Goal: Transaction & Acquisition: Purchase product/service

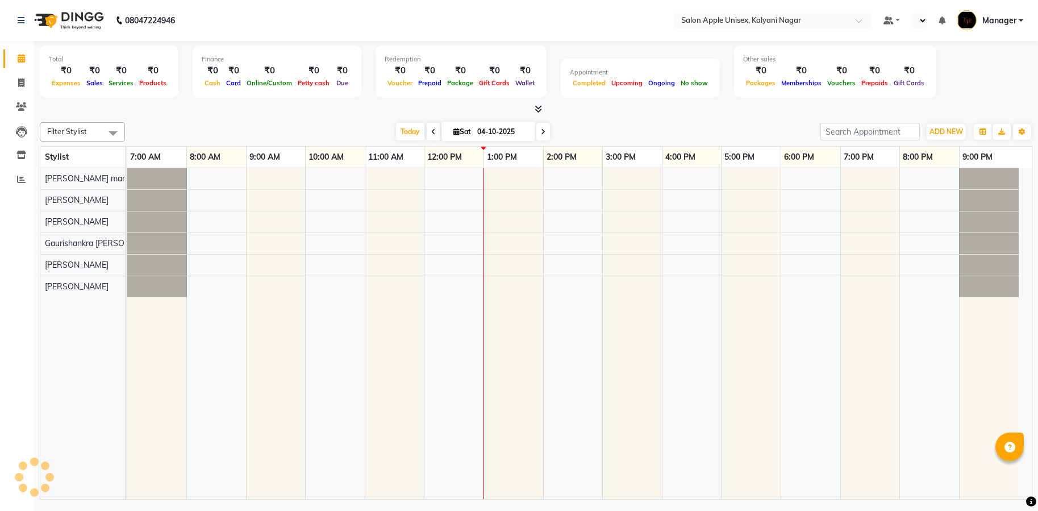
select select "en"
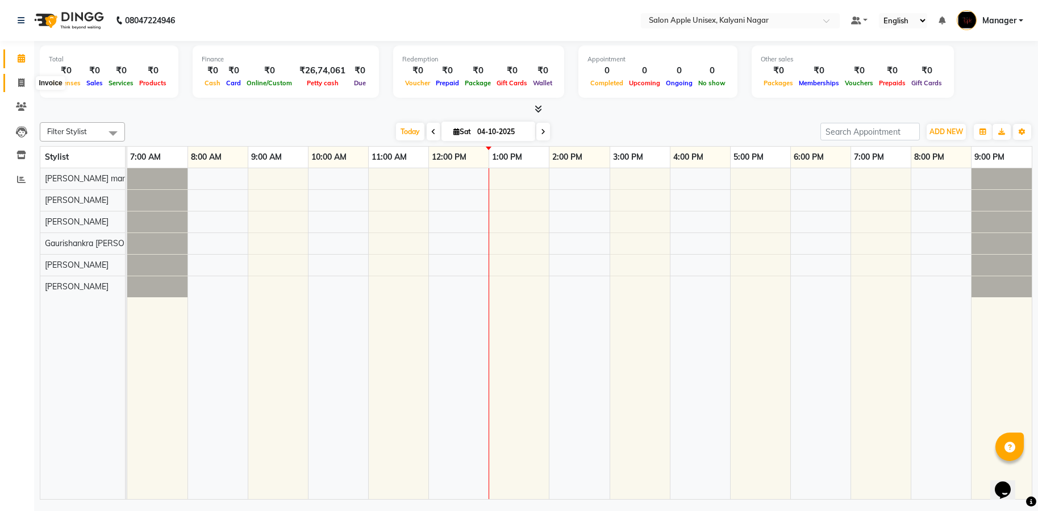
click at [22, 81] on icon at bounding box center [21, 82] width 6 height 9
select select "119"
select select "service"
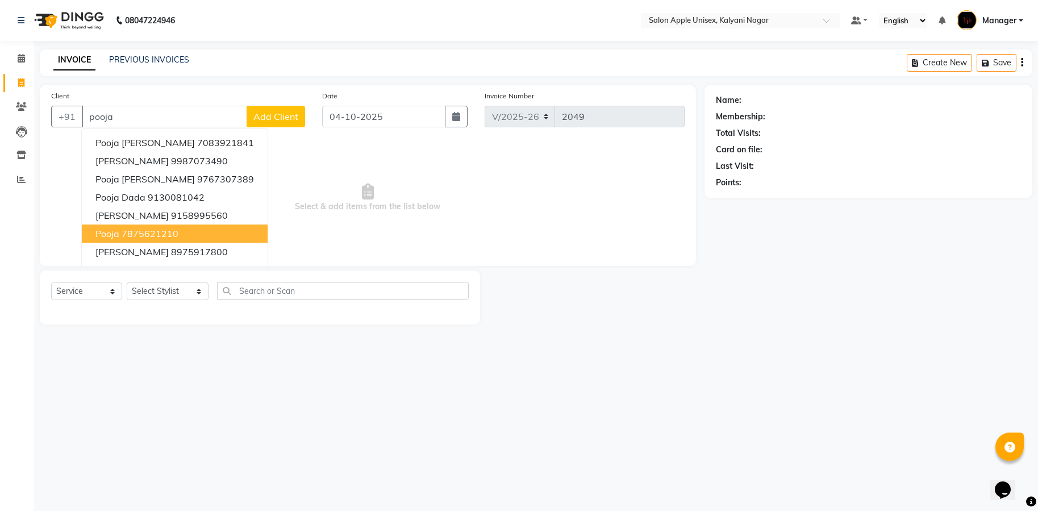
click at [145, 236] on ngb-highlight "7875621210" at bounding box center [150, 233] width 57 height 11
type input "7875621210"
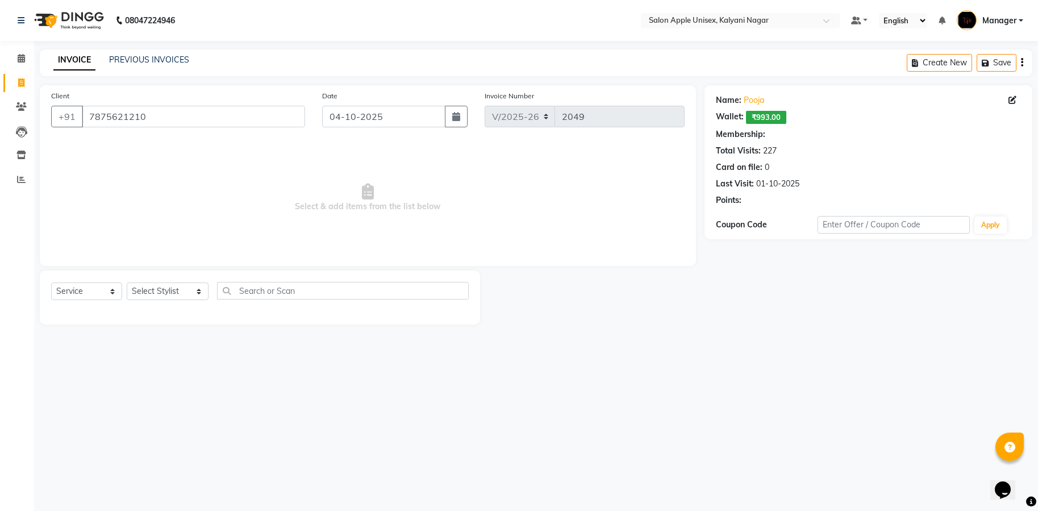
select select "1: Object"
click at [164, 295] on select "Select Stylist [PERSON_NAME] Gaurishankra [PERSON_NAME] (Owner) [PERSON_NAME] M…" at bounding box center [168, 291] width 82 height 18
select select "93409"
click at [127, 282] on select "Select Stylist [PERSON_NAME] Gaurishankra [PERSON_NAME] (Owner) [PERSON_NAME] M…" at bounding box center [168, 291] width 82 height 18
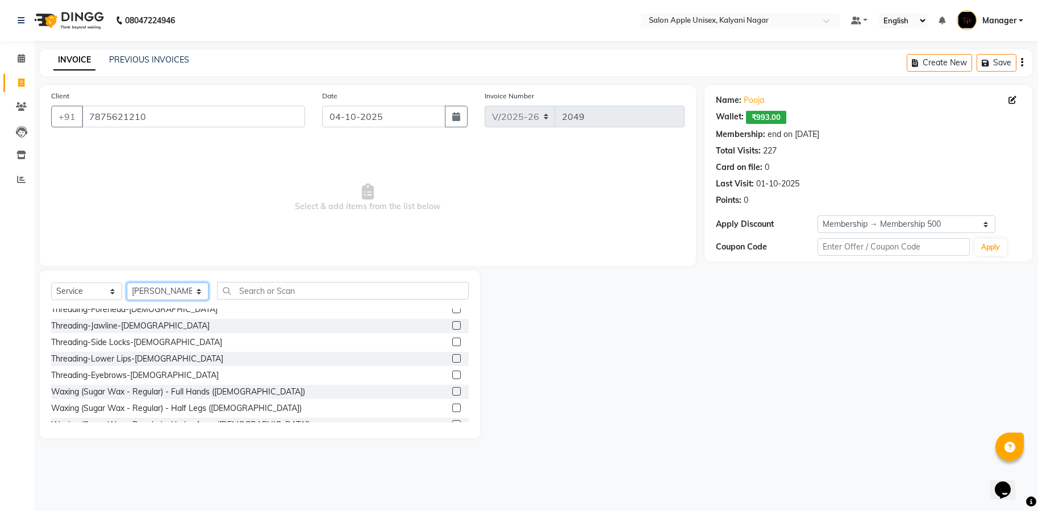
scroll to position [85, 0]
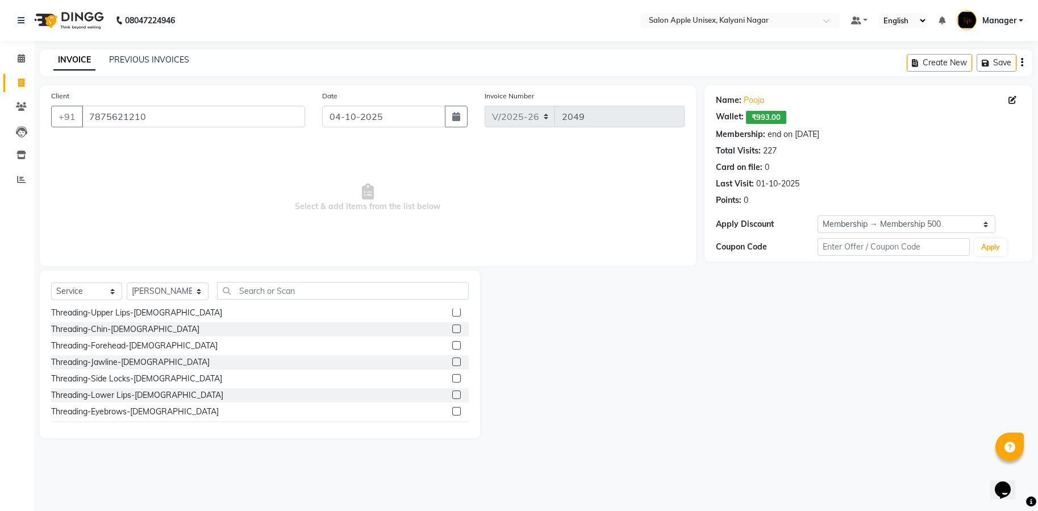
click at [452, 312] on label at bounding box center [456, 312] width 9 height 9
click at [452, 312] on input "checkbox" at bounding box center [455, 312] width 7 height 7
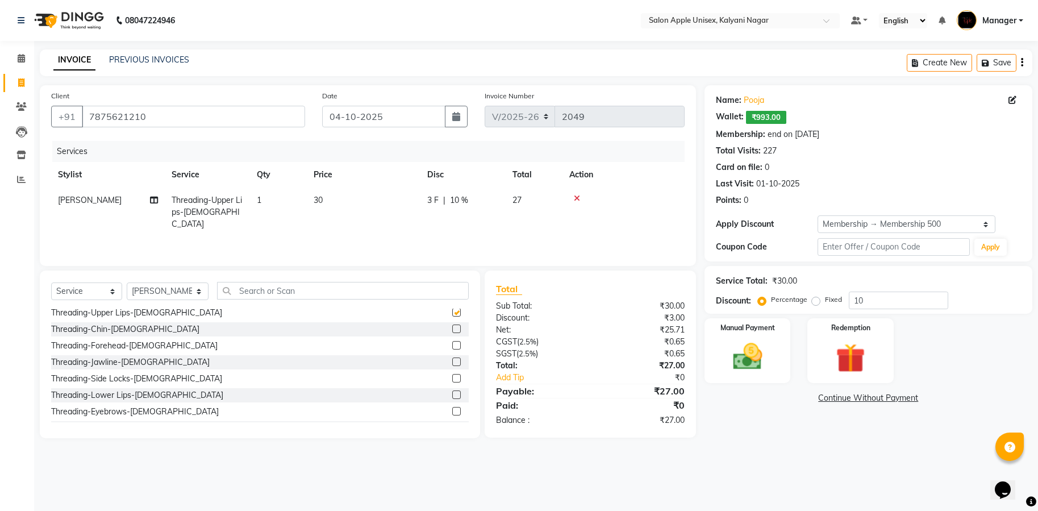
checkbox input "false"
click at [452, 325] on label at bounding box center [456, 329] width 9 height 9
click at [452, 326] on input "checkbox" at bounding box center [455, 329] width 7 height 7
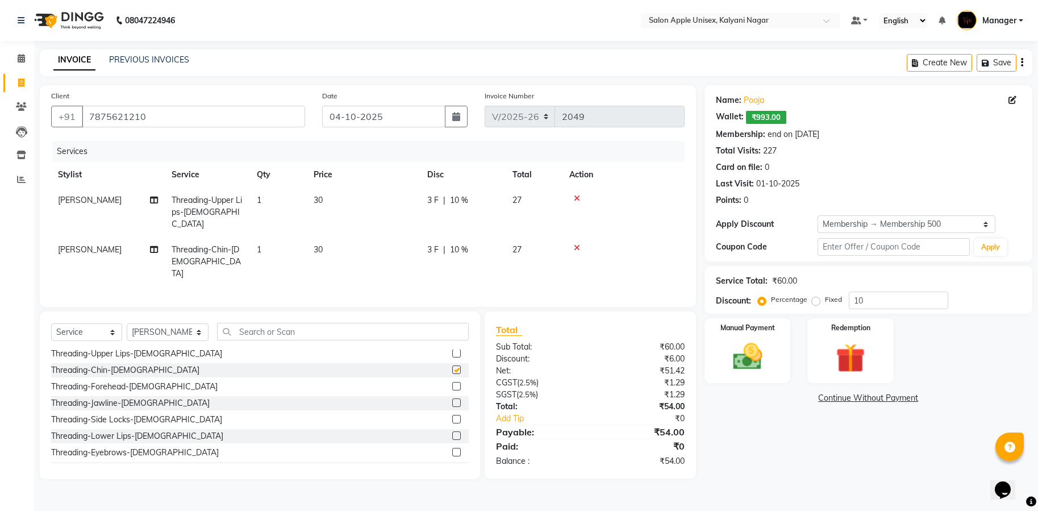
checkbox input "false"
click at [575, 244] on icon at bounding box center [577, 248] width 6 height 8
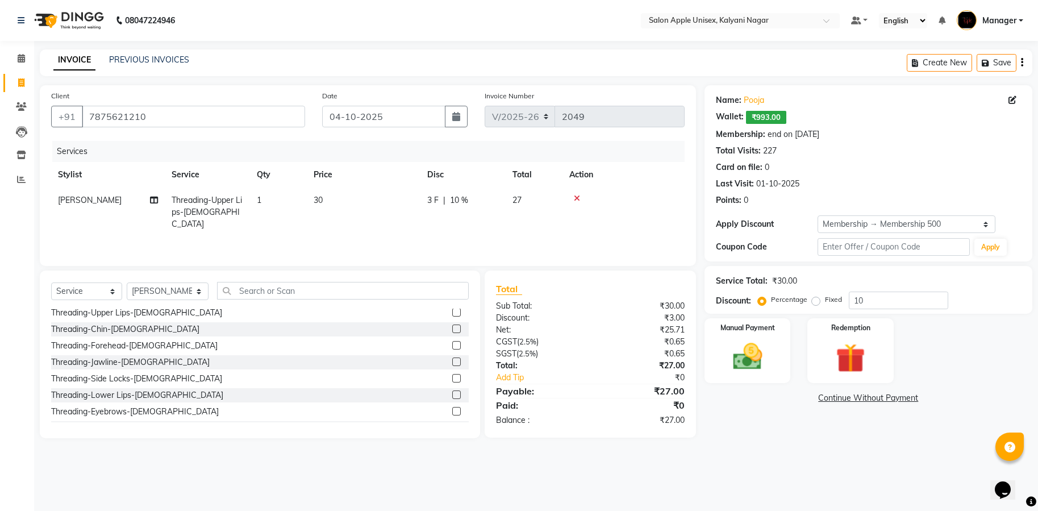
click at [452, 344] on label at bounding box center [456, 345] width 9 height 9
click at [452, 344] on input "checkbox" at bounding box center [455, 345] width 7 height 7
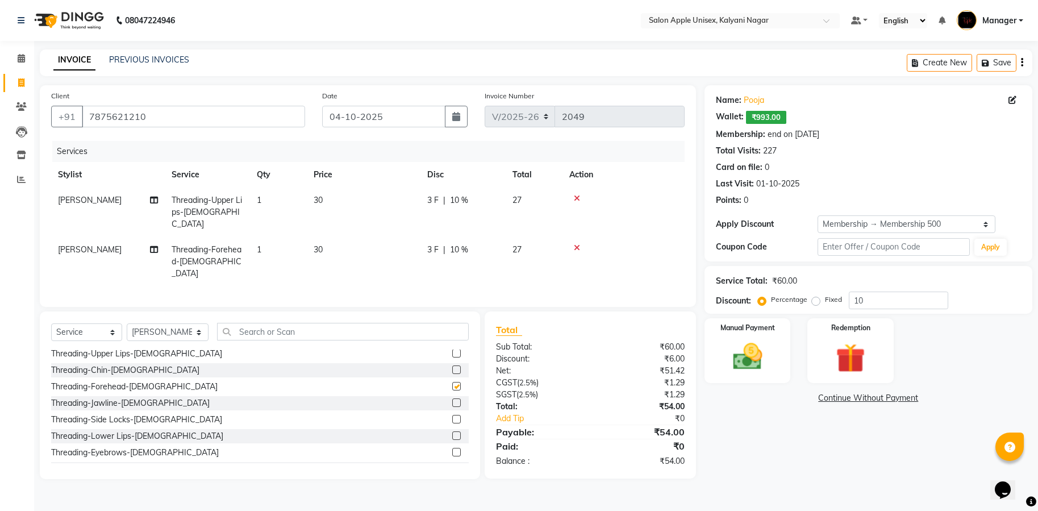
checkbox input "false"
click at [574, 244] on icon at bounding box center [577, 248] width 6 height 8
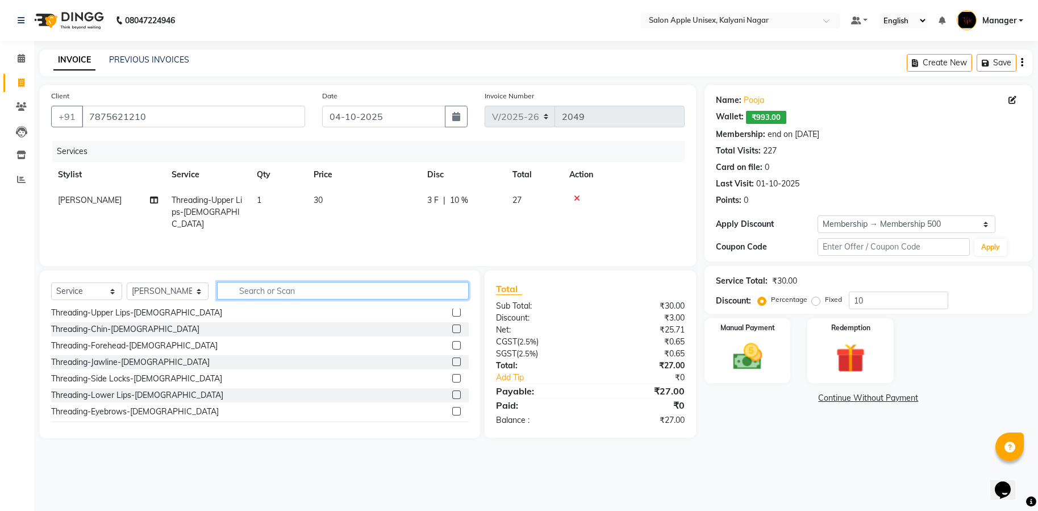
click at [276, 285] on input "text" at bounding box center [343, 291] width 252 height 18
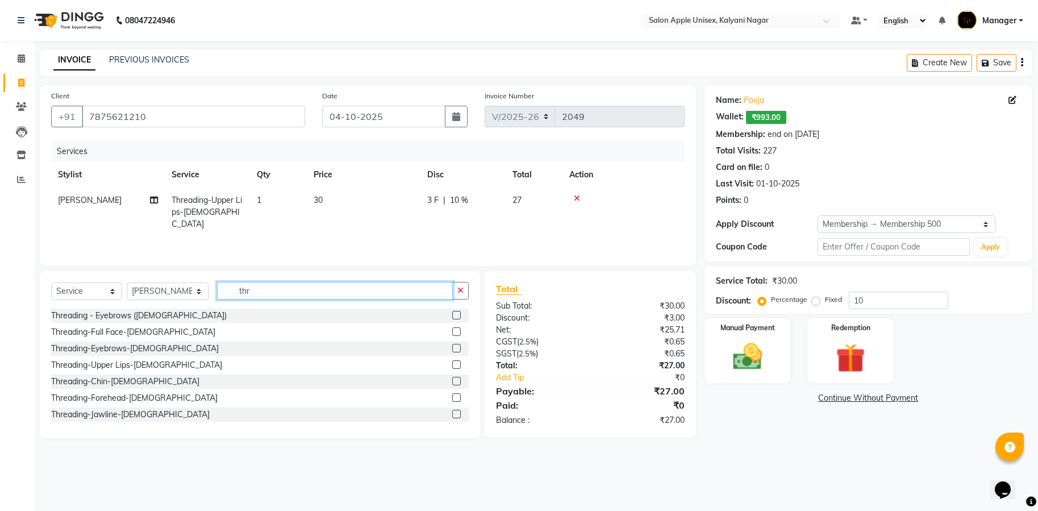
type input "thr"
click at [452, 377] on label at bounding box center [456, 381] width 9 height 9
click at [452, 378] on input "checkbox" at bounding box center [455, 381] width 7 height 7
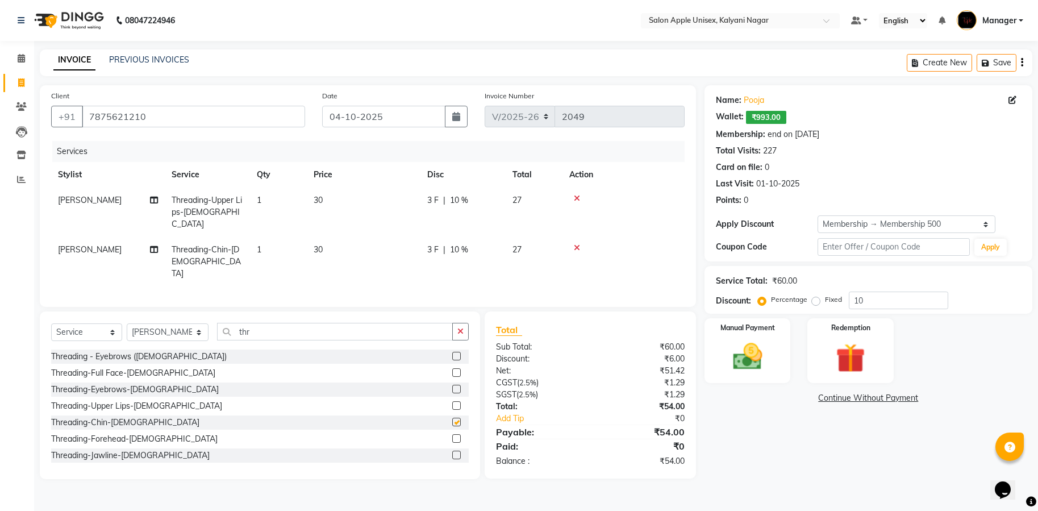
checkbox input "false"
click at [579, 244] on icon at bounding box center [577, 248] width 6 height 8
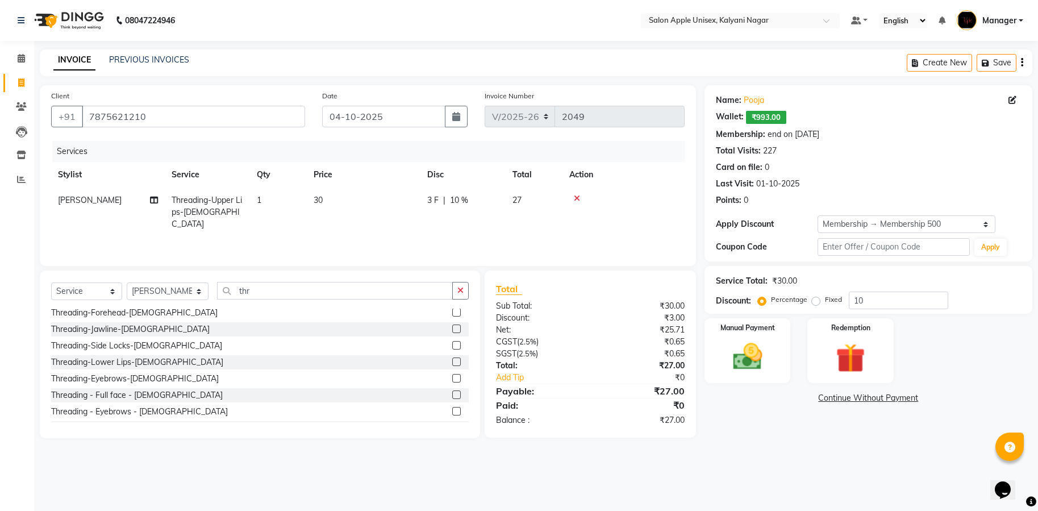
scroll to position [171, 0]
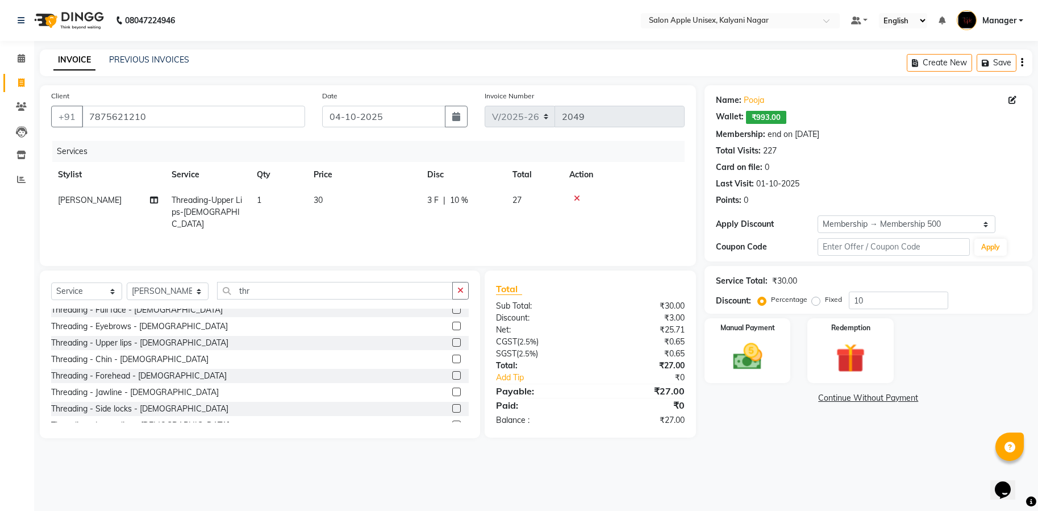
click at [452, 356] on label at bounding box center [456, 359] width 9 height 9
click at [452, 356] on input "checkbox" at bounding box center [455, 359] width 7 height 7
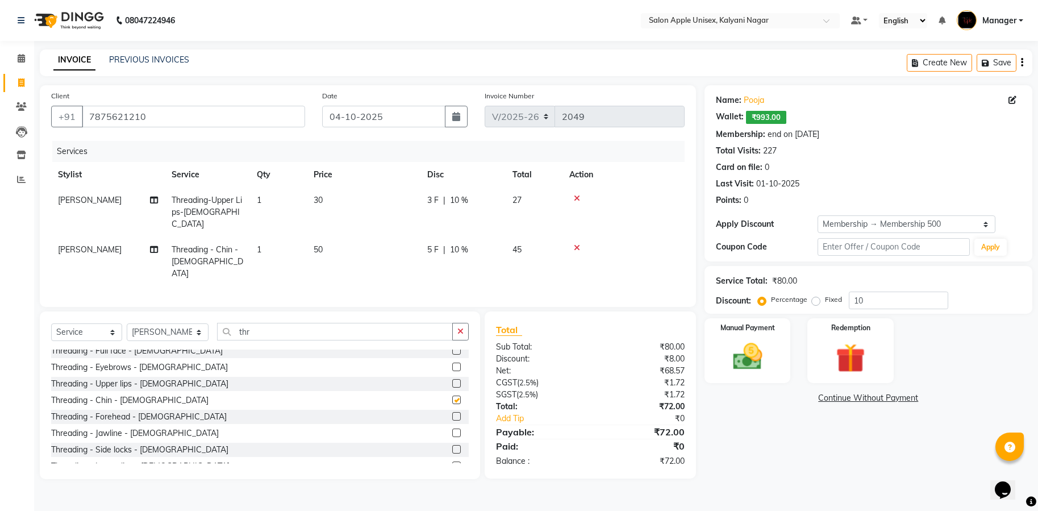
checkbox input "false"
click at [352, 323] on input "thr" at bounding box center [335, 332] width 236 height 18
type input "t"
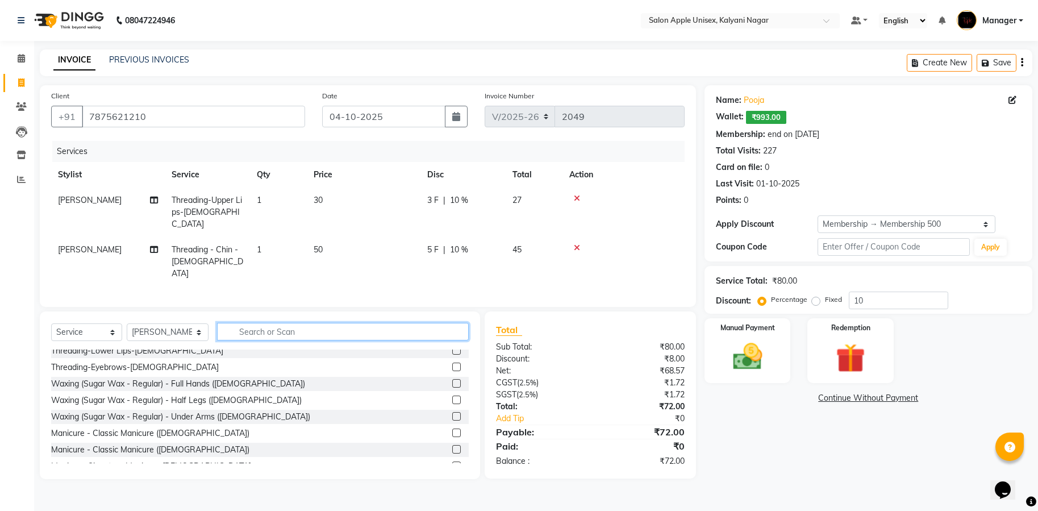
type input "r"
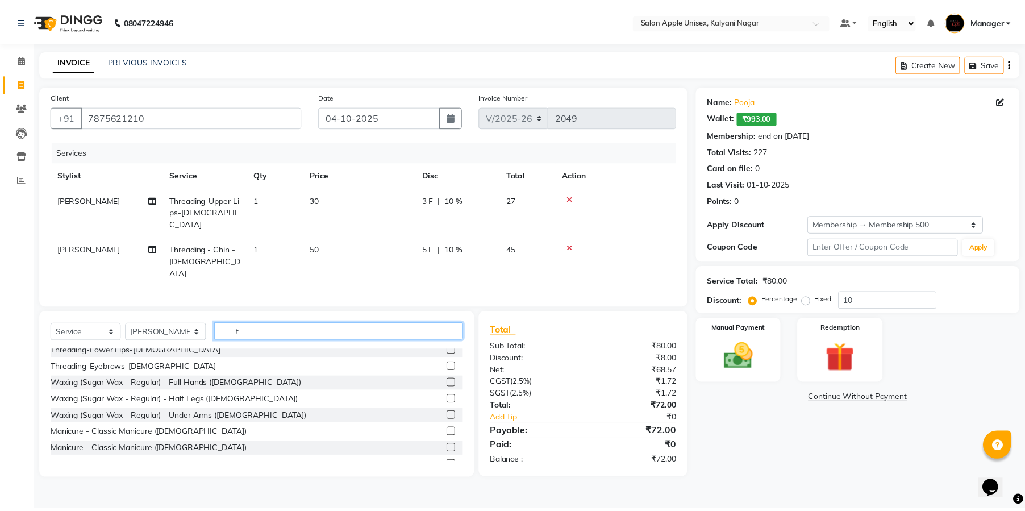
scroll to position [138, 0]
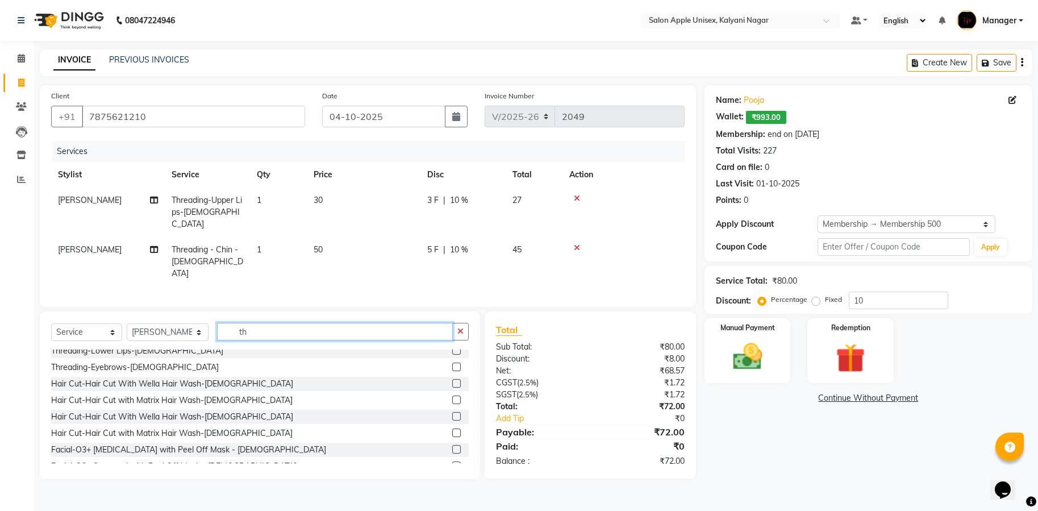
type input "thr"
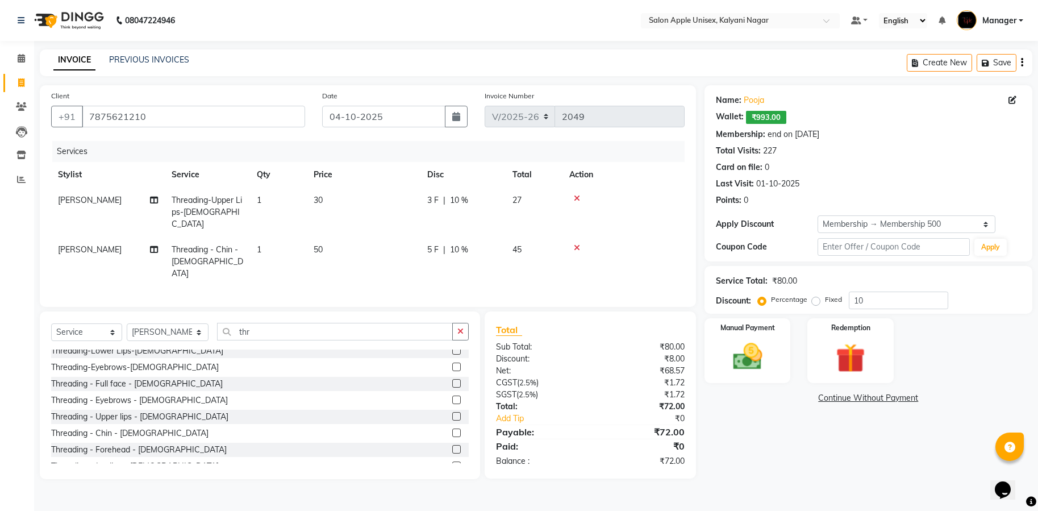
click at [452, 396] on label at bounding box center [456, 400] width 9 height 9
click at [452, 397] on input "checkbox" at bounding box center [455, 400] width 7 height 7
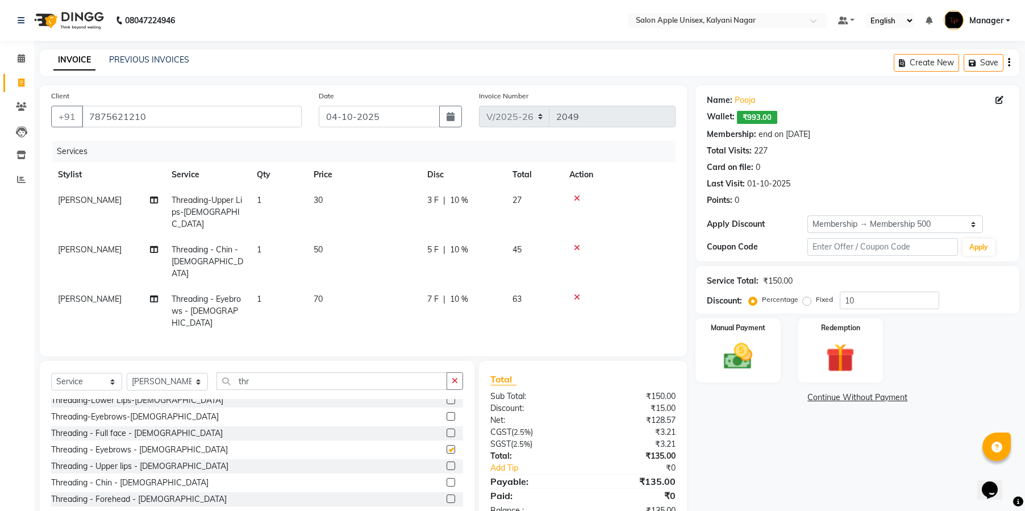
checkbox input "false"
click at [447, 462] on label at bounding box center [451, 466] width 9 height 9
click at [447, 463] on input "checkbox" at bounding box center [450, 466] width 7 height 7
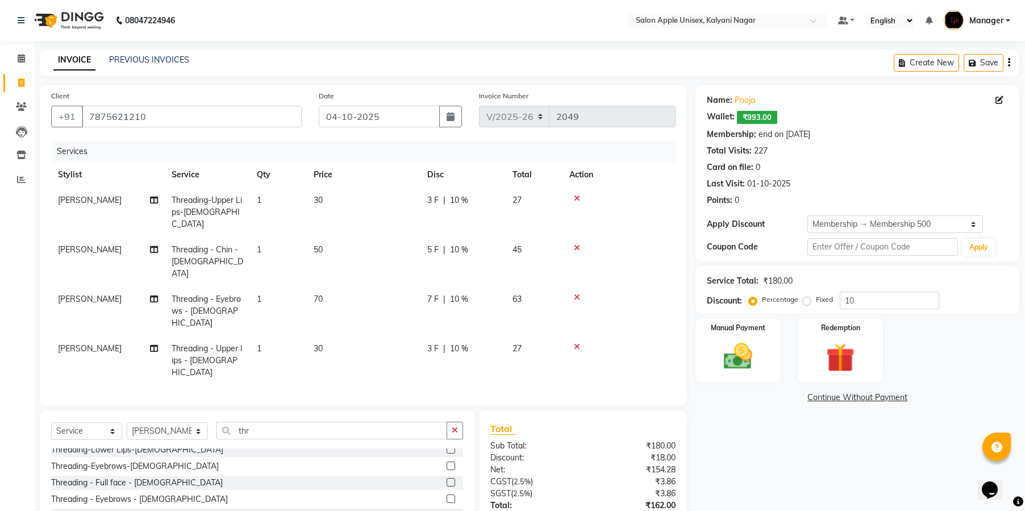
checkbox input "false"
click at [861, 305] on input "10" at bounding box center [889, 301] width 99 height 18
type input "1"
click at [741, 352] on img at bounding box center [738, 356] width 47 height 33
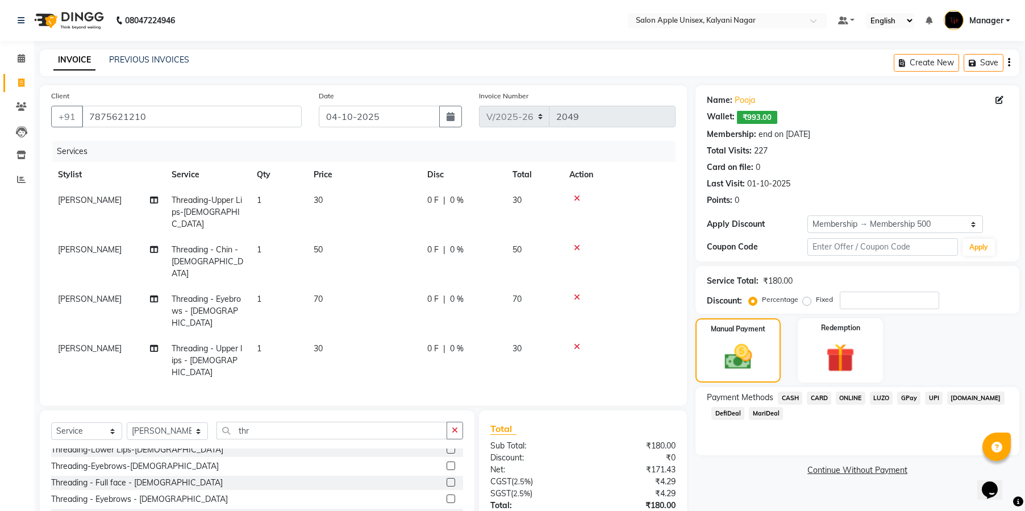
click at [861, 394] on span "ONLINE" at bounding box center [851, 398] width 30 height 13
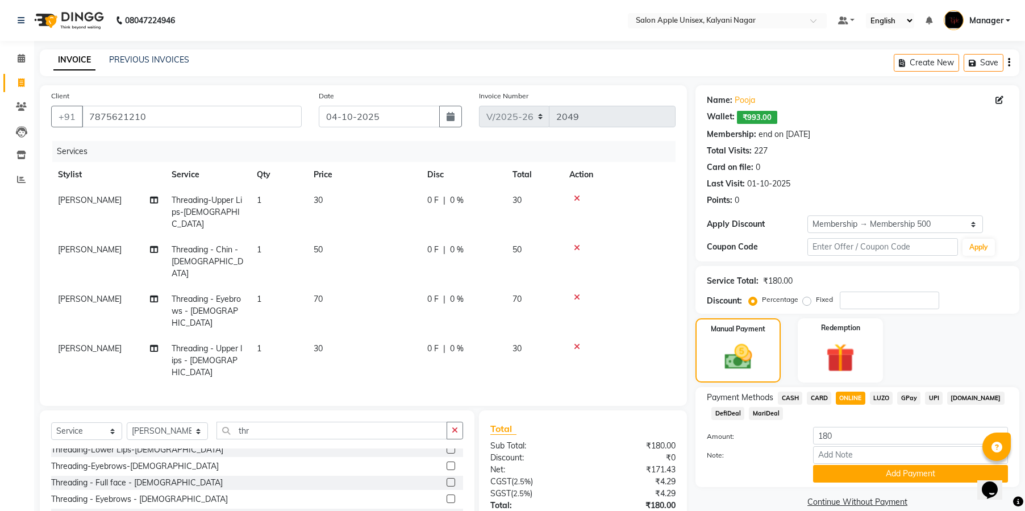
click at [883, 473] on button "Add Payment" at bounding box center [910, 474] width 195 height 18
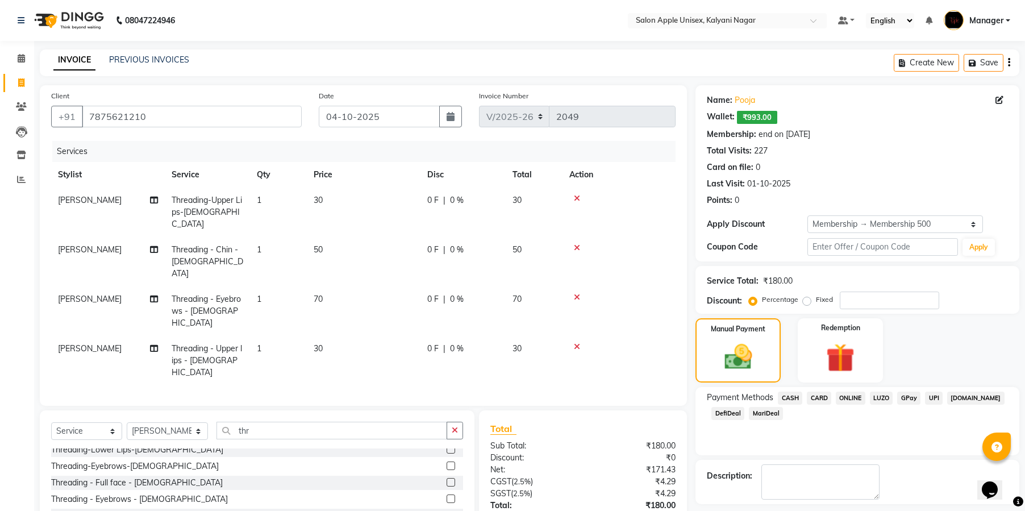
scroll to position [73, 0]
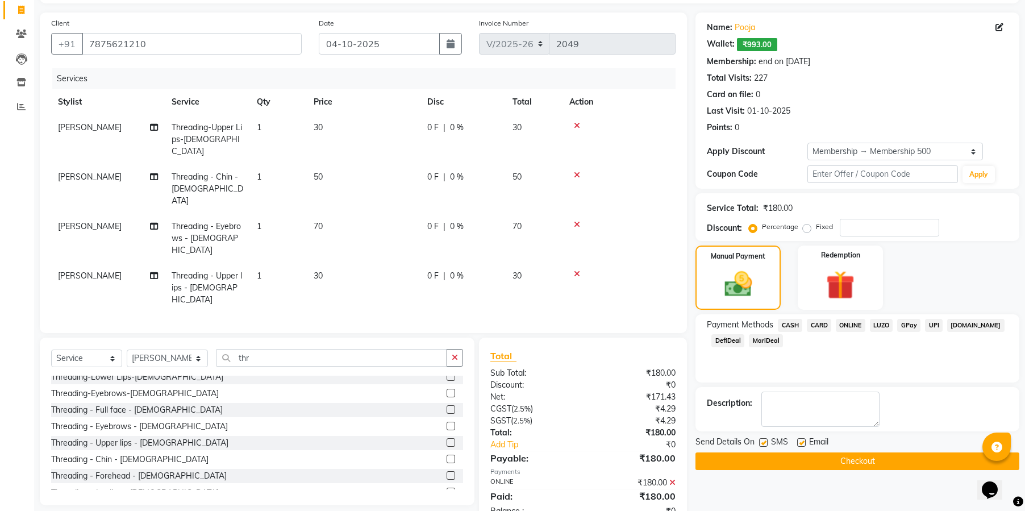
click at [872, 455] on button "Checkout" at bounding box center [858, 461] width 324 height 18
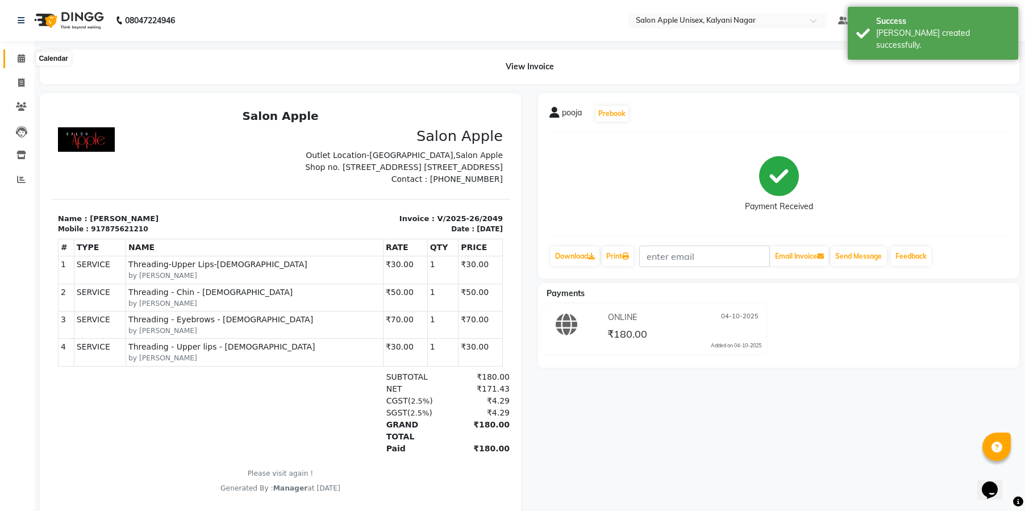
click at [18, 62] on icon at bounding box center [21, 58] width 7 height 9
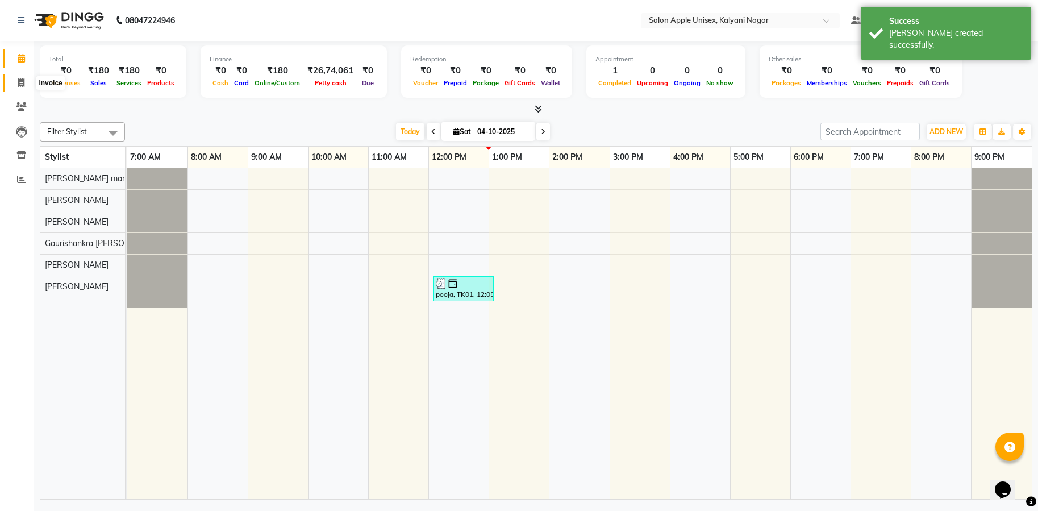
click at [21, 84] on icon at bounding box center [21, 82] width 6 height 9
select select "119"
select select "service"
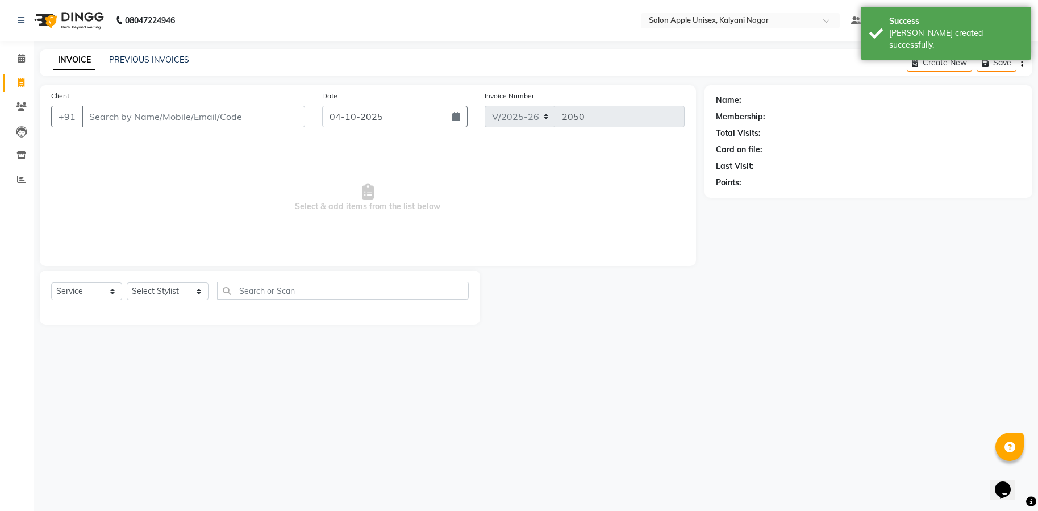
click at [297, 118] on input "Client" at bounding box center [193, 117] width 223 height 22
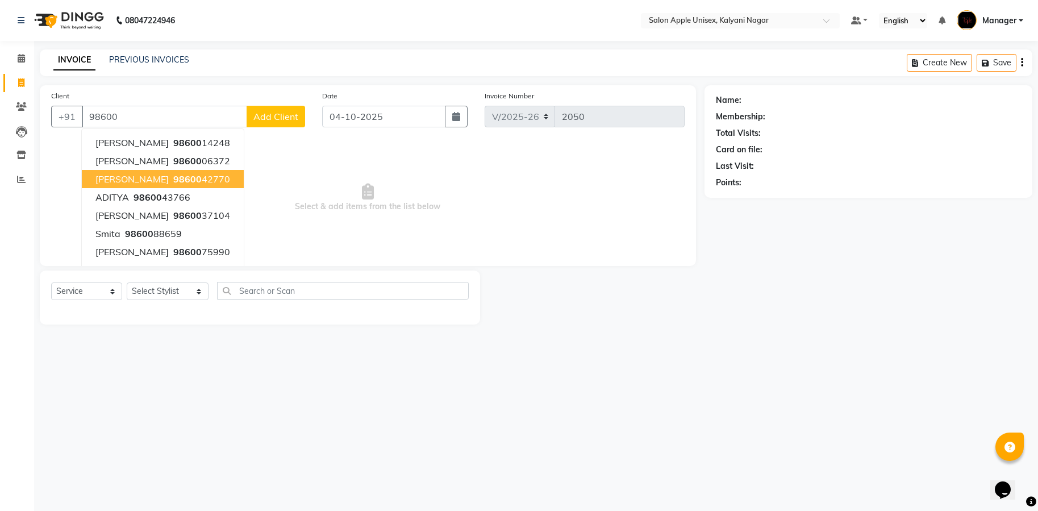
click at [201, 173] on ngb-highlight "98600 42770" at bounding box center [200, 178] width 59 height 11
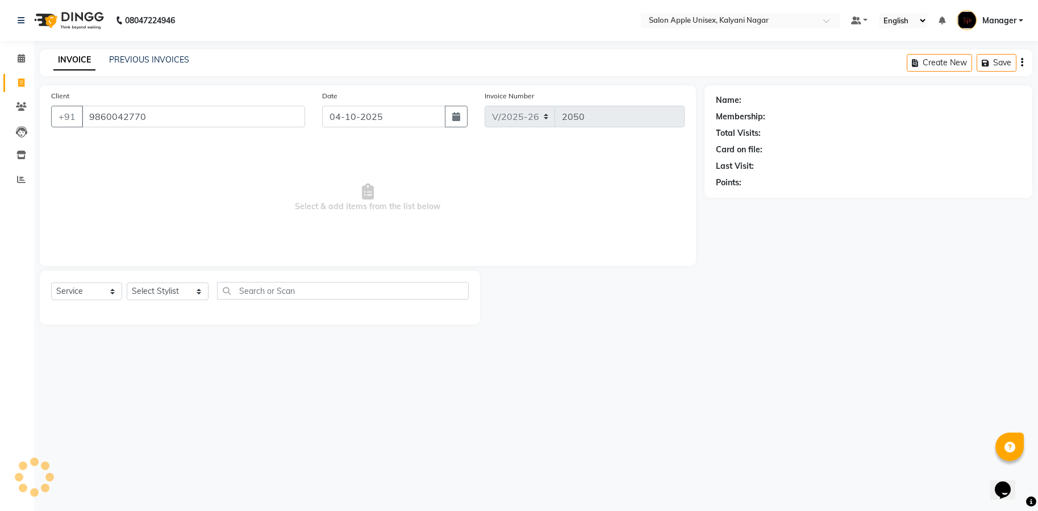
type input "9860042770"
click at [148, 293] on select "Select Stylist [PERSON_NAME] Gaurishankra [PERSON_NAME] (Owner) [PERSON_NAME] M…" at bounding box center [168, 291] width 82 height 18
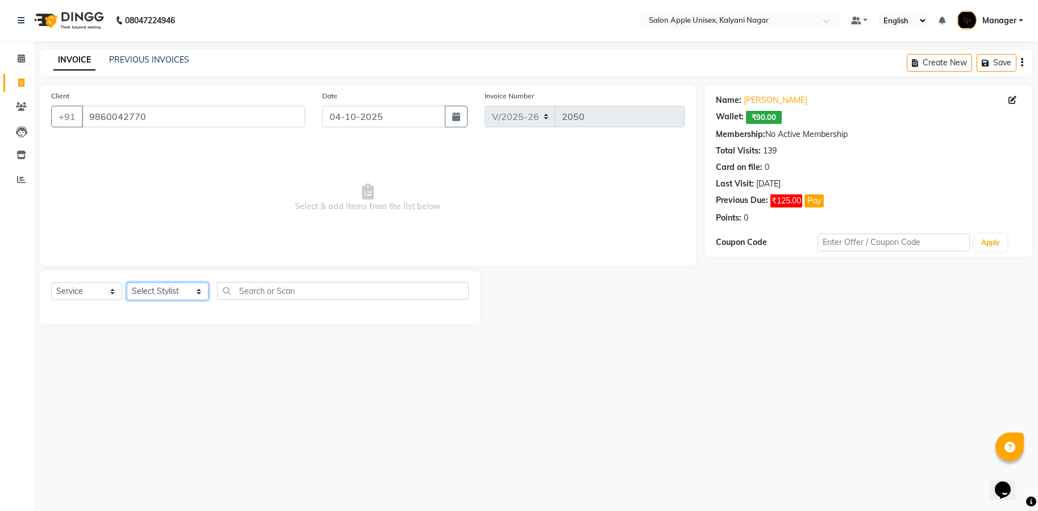
select select "93409"
click at [127, 282] on select "Select Stylist [PERSON_NAME] Gaurishankra [PERSON_NAME] (Owner) [PERSON_NAME] M…" at bounding box center [168, 291] width 82 height 18
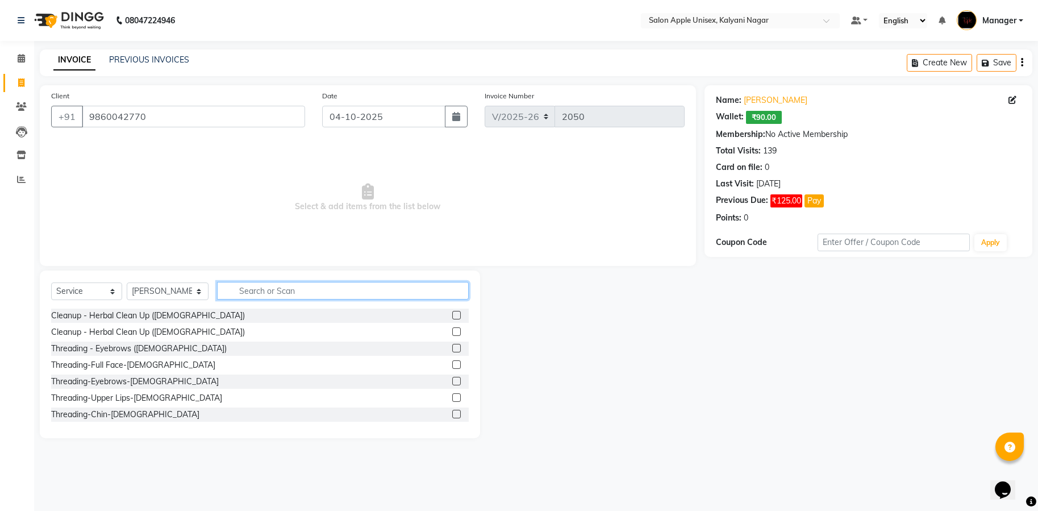
click at [317, 294] on input "text" at bounding box center [343, 291] width 252 height 18
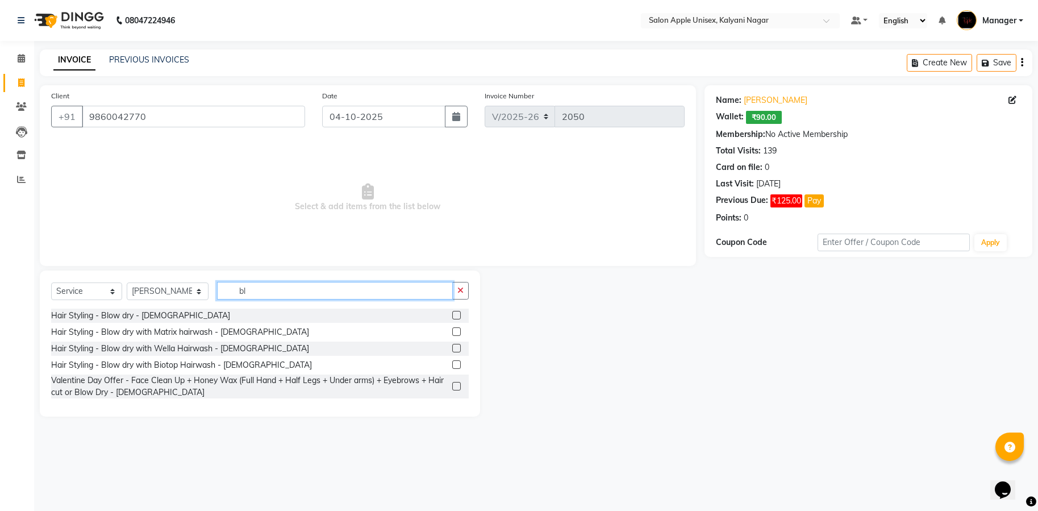
type input "b"
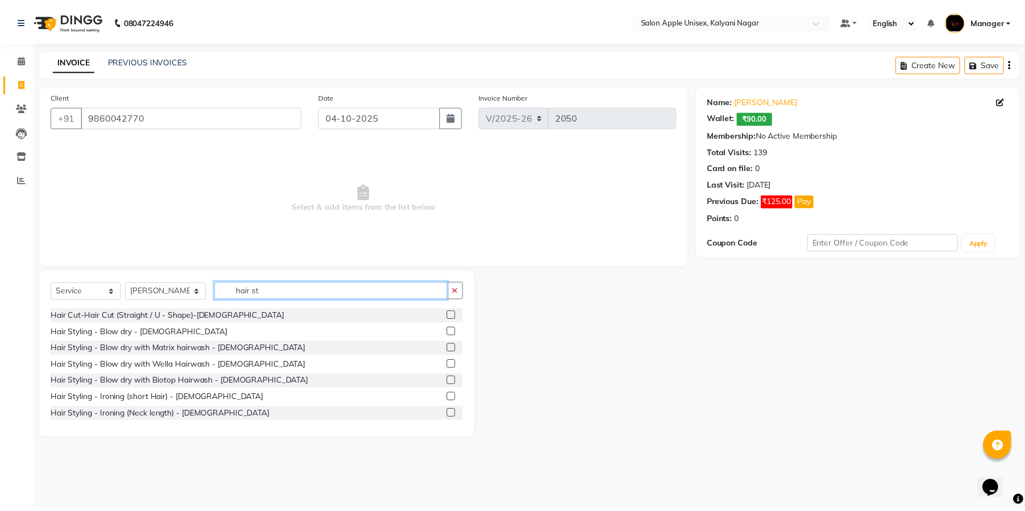
scroll to position [85, 0]
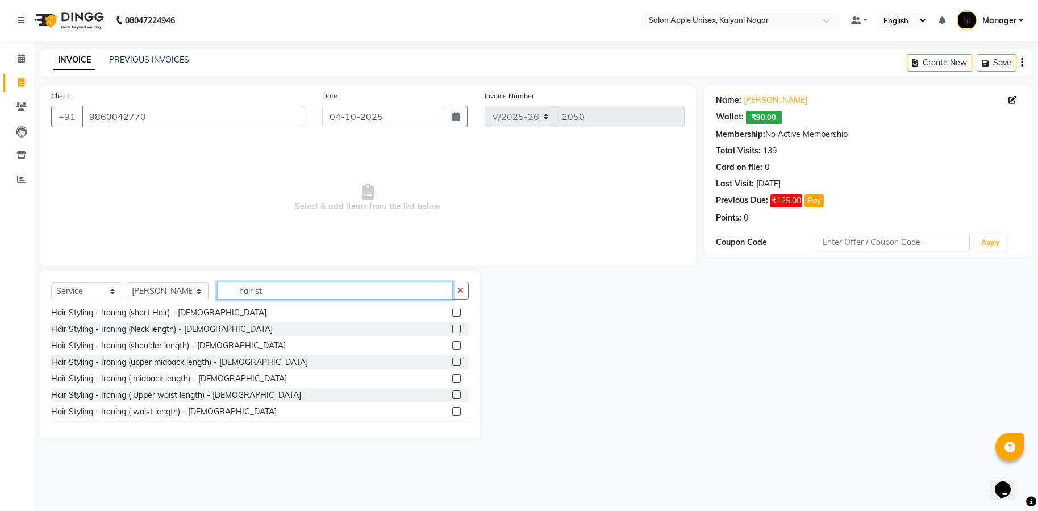
type input "hair st"
click at [452, 392] on label at bounding box center [456, 394] width 9 height 9
click at [452, 392] on input "checkbox" at bounding box center [455, 395] width 7 height 7
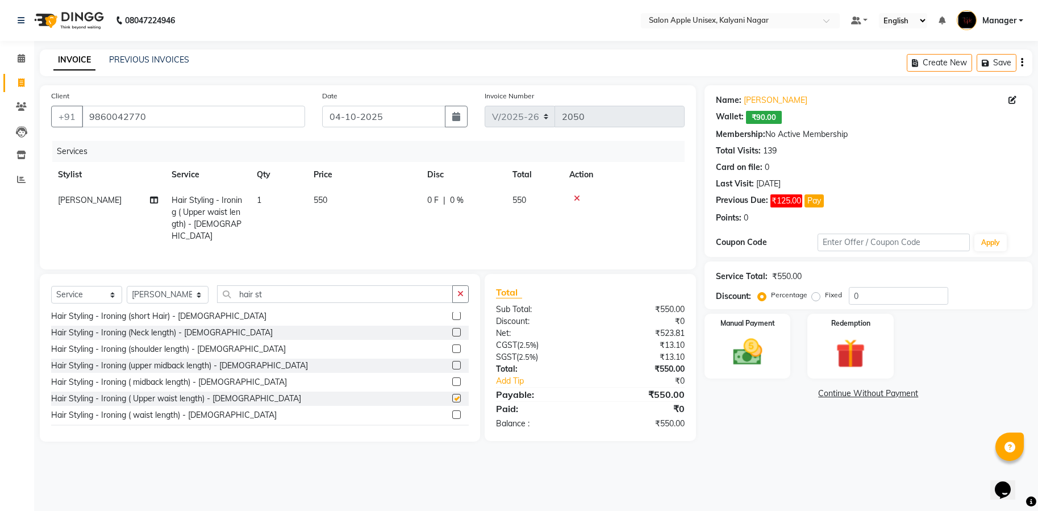
checkbox input "false"
click at [880, 291] on input "0" at bounding box center [898, 296] width 99 height 18
type input "10"
click at [739, 355] on img at bounding box center [748, 352] width 48 height 34
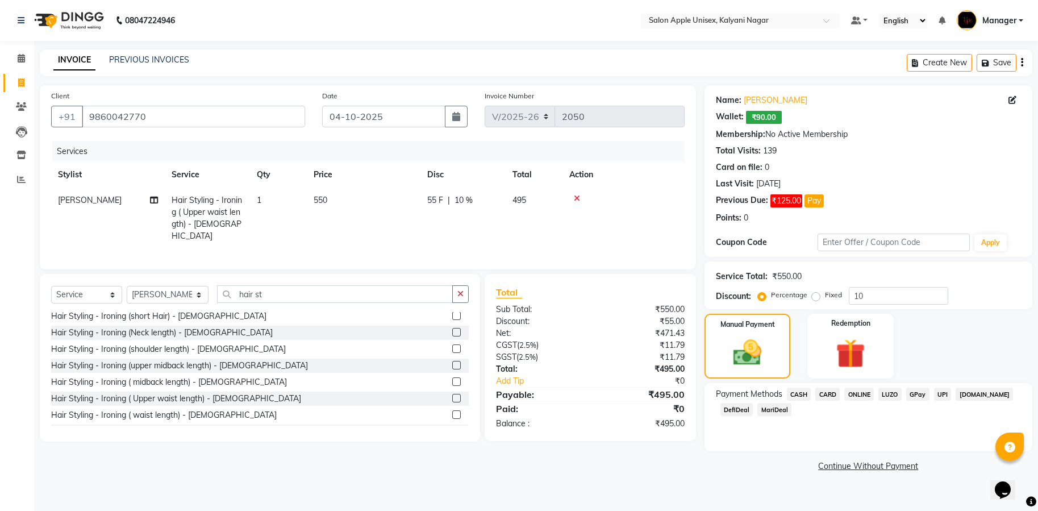
click at [798, 397] on span "CASH" at bounding box center [799, 394] width 24 height 13
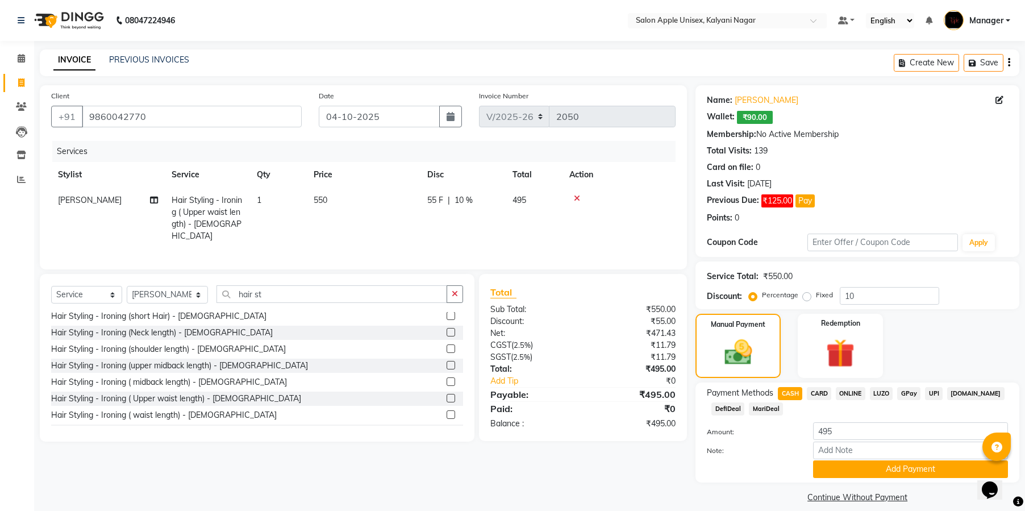
click at [850, 468] on button "Add Payment" at bounding box center [910, 469] width 195 height 18
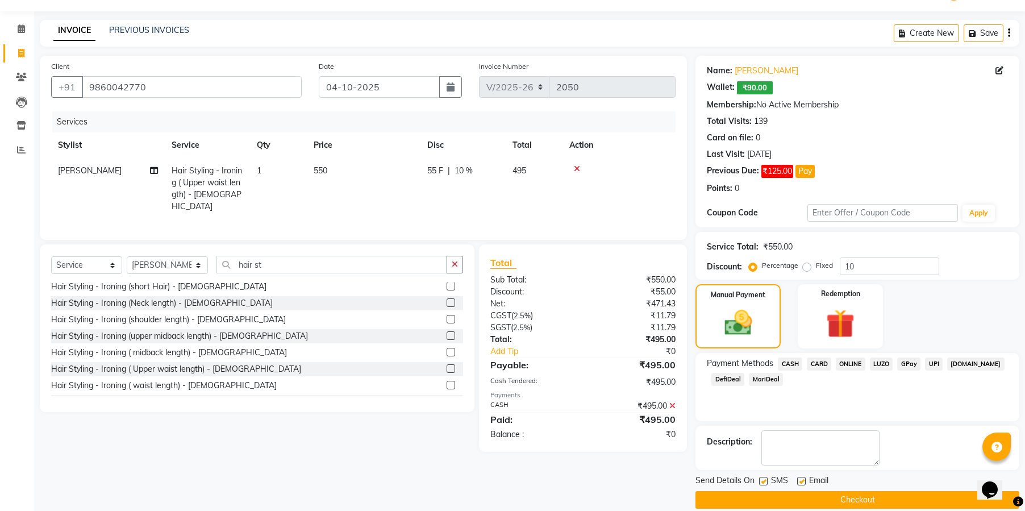
scroll to position [44, 0]
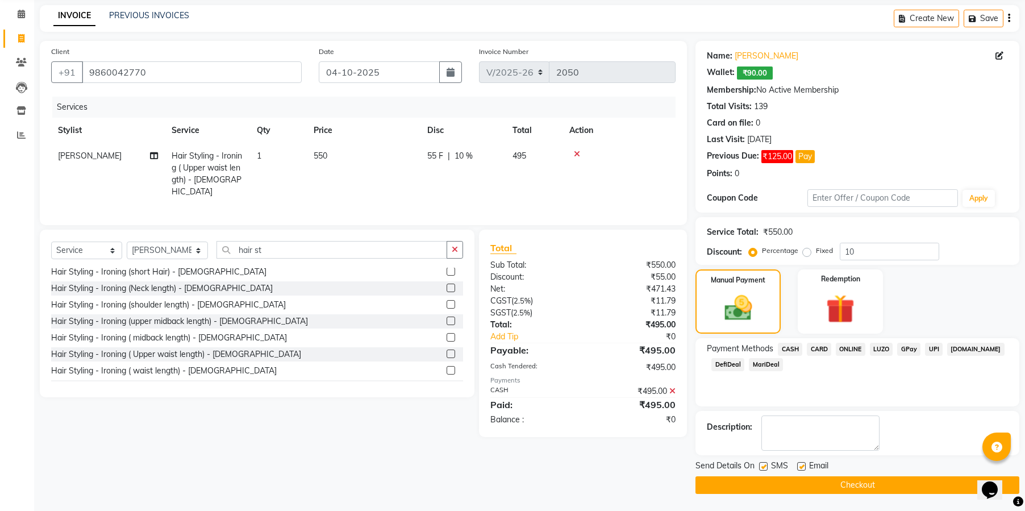
click at [834, 484] on button "Checkout" at bounding box center [858, 485] width 324 height 18
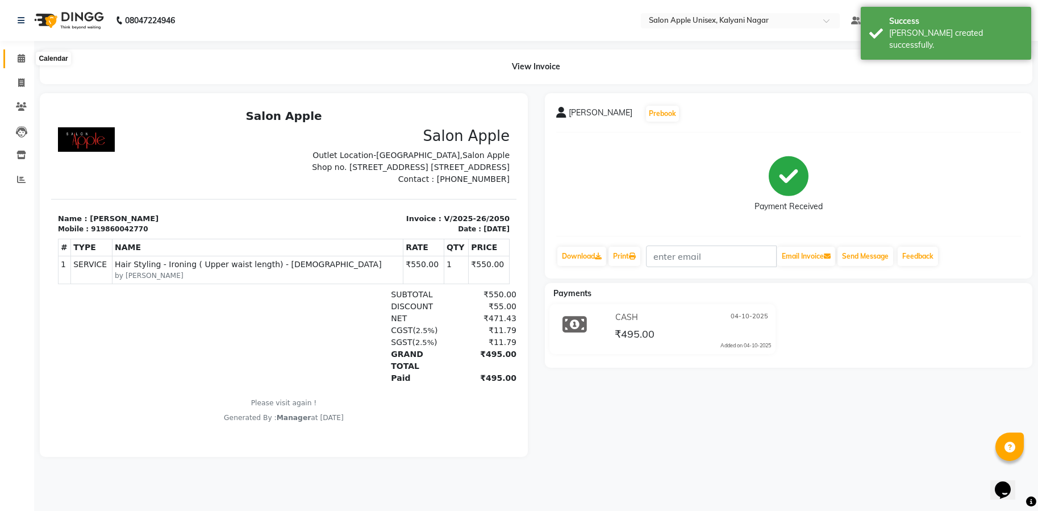
click at [25, 52] on span at bounding box center [21, 58] width 20 height 13
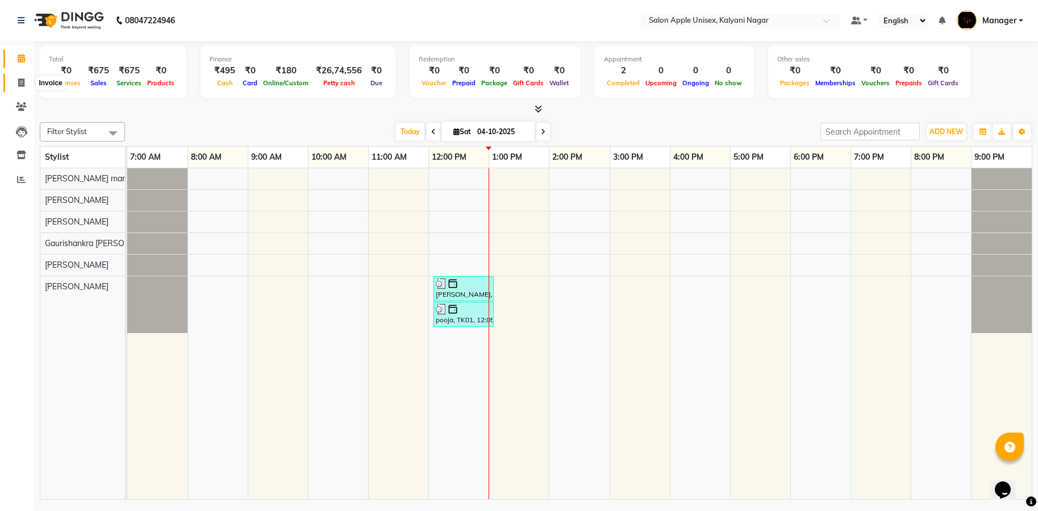
click at [23, 82] on icon at bounding box center [21, 82] width 6 height 9
select select "service"
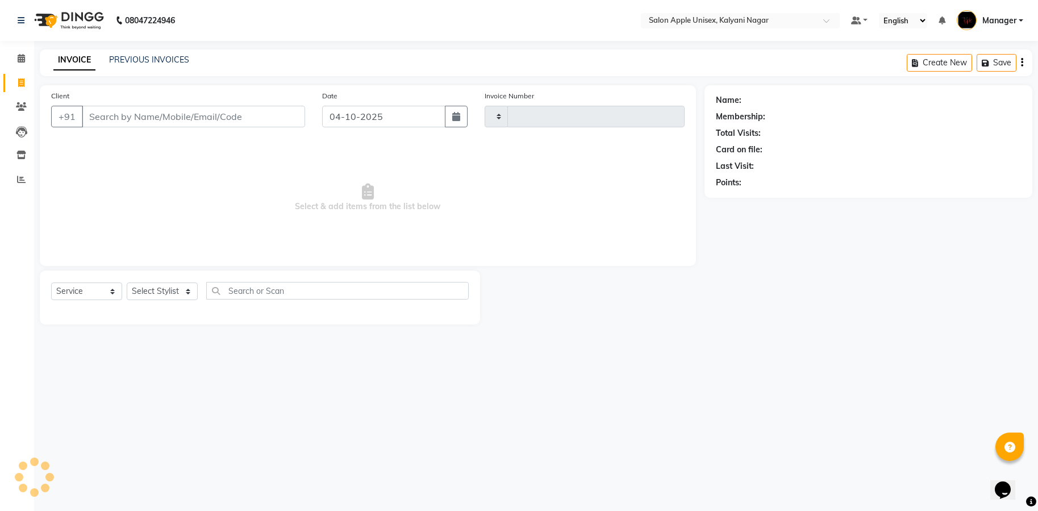
type input "2051"
select select "119"
click at [141, 119] on input "Client" at bounding box center [193, 117] width 223 height 22
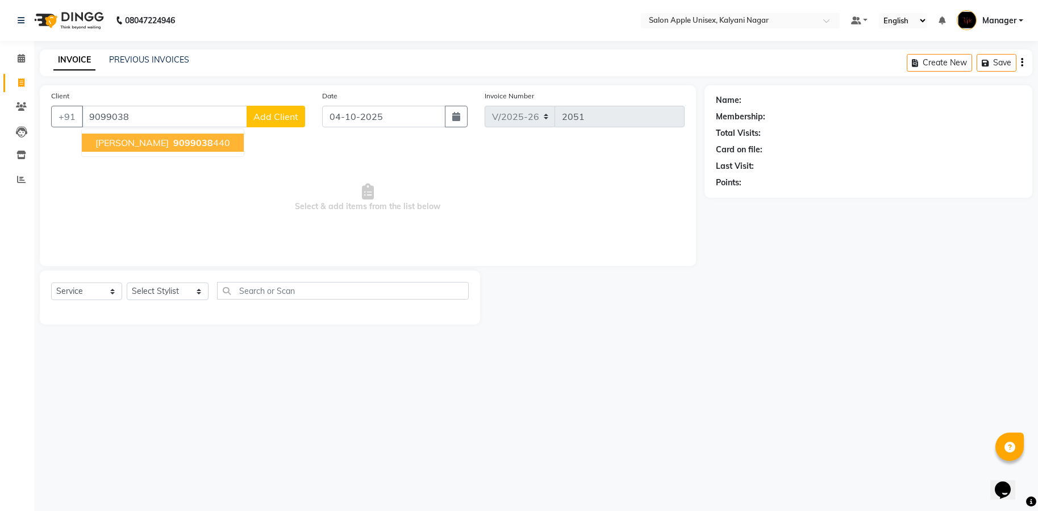
click at [175, 142] on span "9099038" at bounding box center [193, 142] width 40 height 11
type input "9099038440"
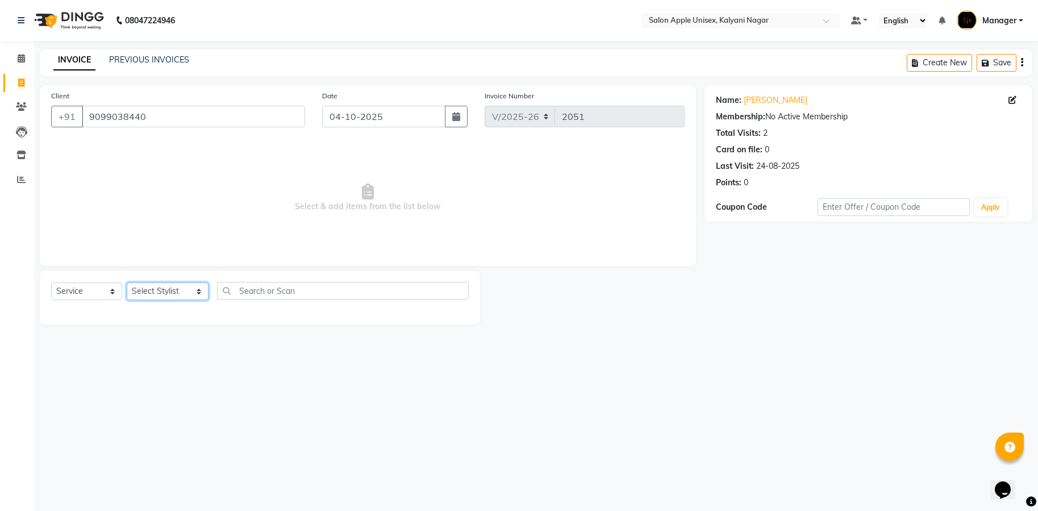
click at [185, 292] on select "Select Stylist [PERSON_NAME] Gaurishankra [PERSON_NAME] (Owner) [PERSON_NAME] M…" at bounding box center [168, 291] width 82 height 18
select select "89816"
click at [127, 282] on select "Select Stylist [PERSON_NAME] Gaurishankra [PERSON_NAME] (Owner) [PERSON_NAME] M…" at bounding box center [168, 291] width 82 height 18
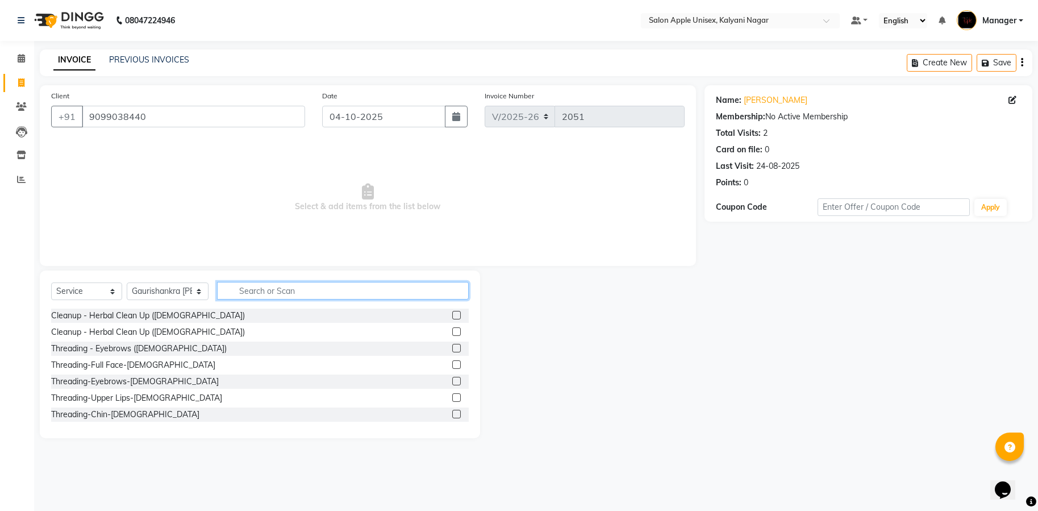
click at [298, 284] on input "text" at bounding box center [343, 291] width 252 height 18
type input "ha"
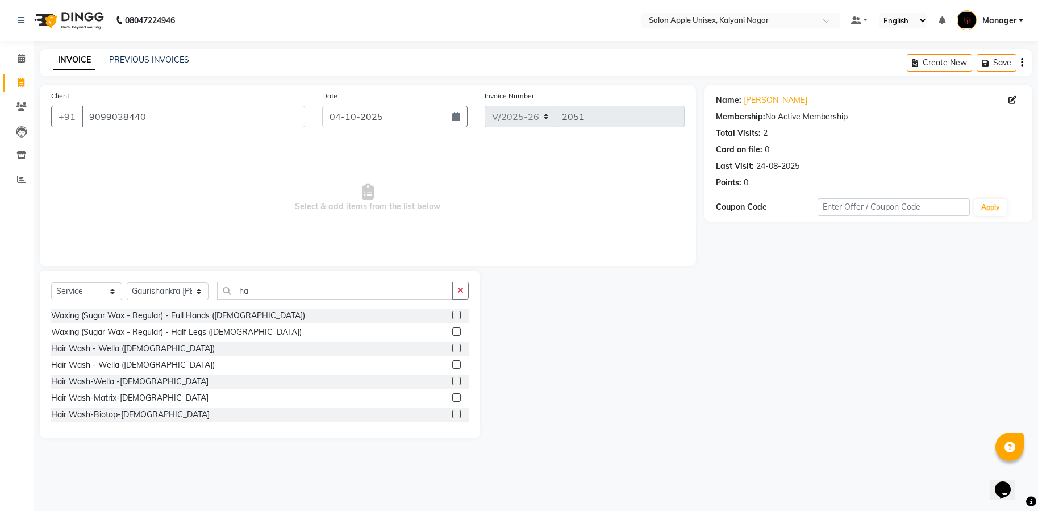
click at [93, 366] on div "Hair Wash - Wella ([DEMOGRAPHIC_DATA])" at bounding box center [133, 365] width 164 height 12
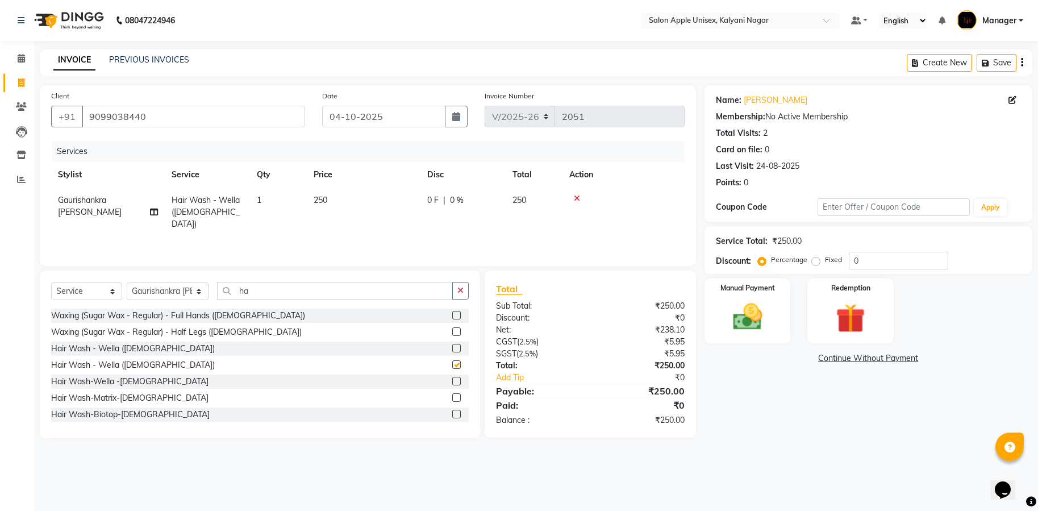
checkbox input "false"
click at [85, 398] on div "Hair Wash-Matrix-[DEMOGRAPHIC_DATA]" at bounding box center [129, 398] width 157 height 12
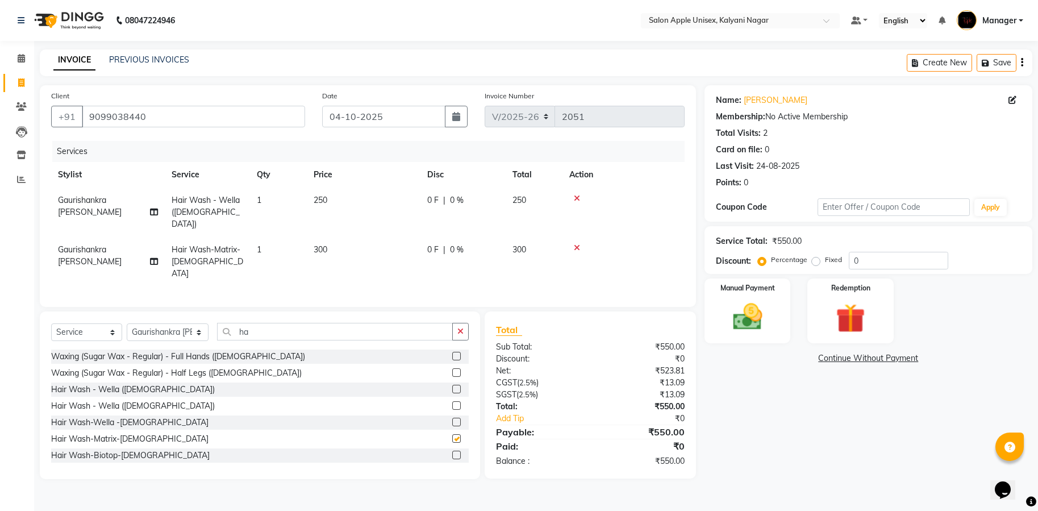
checkbox input "false"
click at [577, 196] on icon at bounding box center [577, 198] width 6 height 8
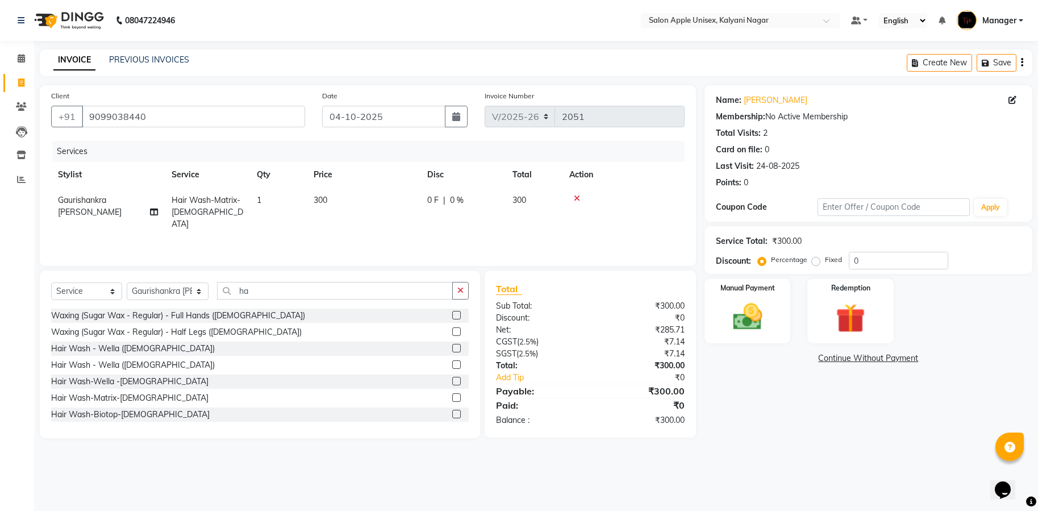
click at [758, 306] on img at bounding box center [748, 317] width 48 height 34
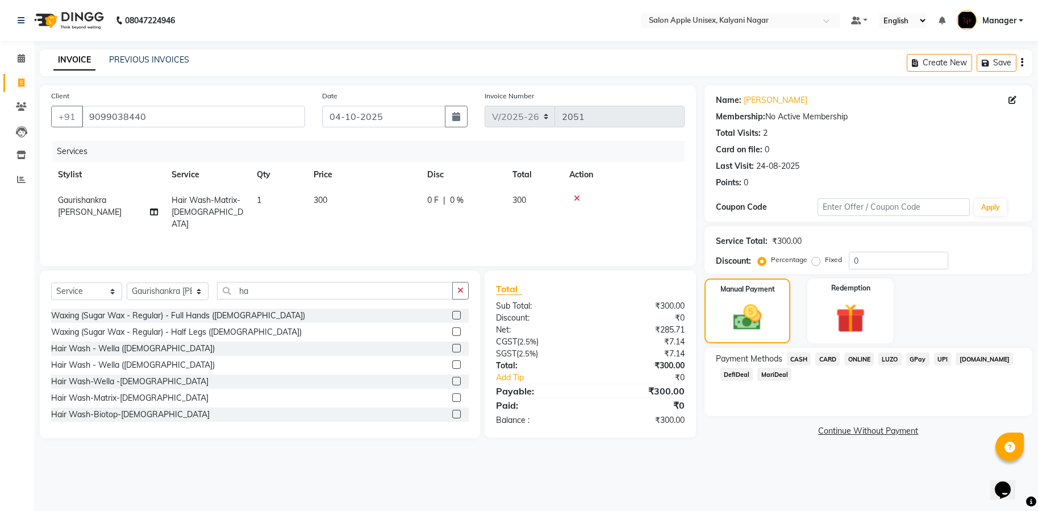
click at [862, 358] on span "ONLINE" at bounding box center [860, 358] width 30 height 13
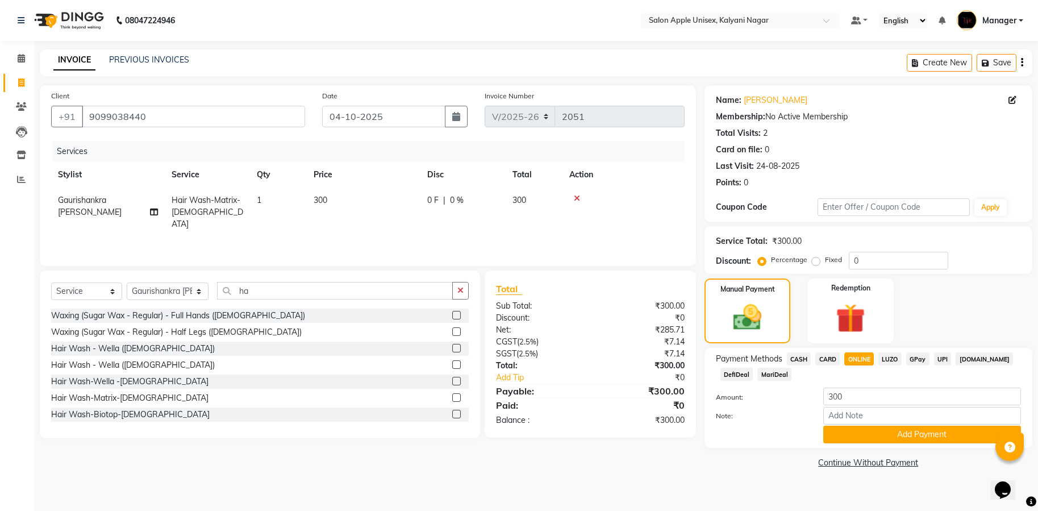
click at [858, 434] on button "Add Payment" at bounding box center [923, 435] width 198 height 18
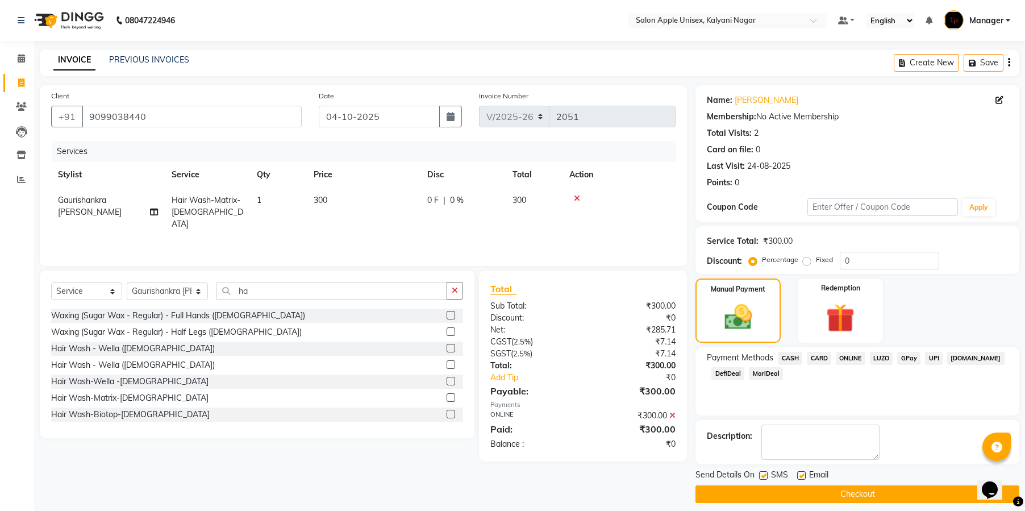
click at [800, 475] on label at bounding box center [801, 475] width 9 height 9
click at [800, 475] on input "checkbox" at bounding box center [800, 475] width 7 height 7
checkbox input "false"
click at [763, 473] on label at bounding box center [763, 475] width 9 height 9
click at [763, 473] on input "checkbox" at bounding box center [762, 475] width 7 height 7
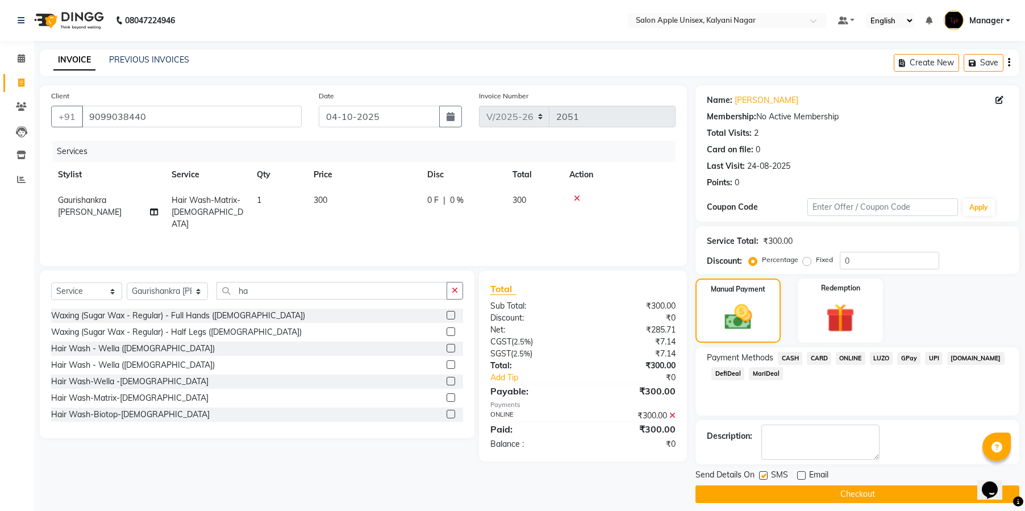
checkbox input "false"
click at [766, 497] on button "Checkout" at bounding box center [858, 494] width 324 height 18
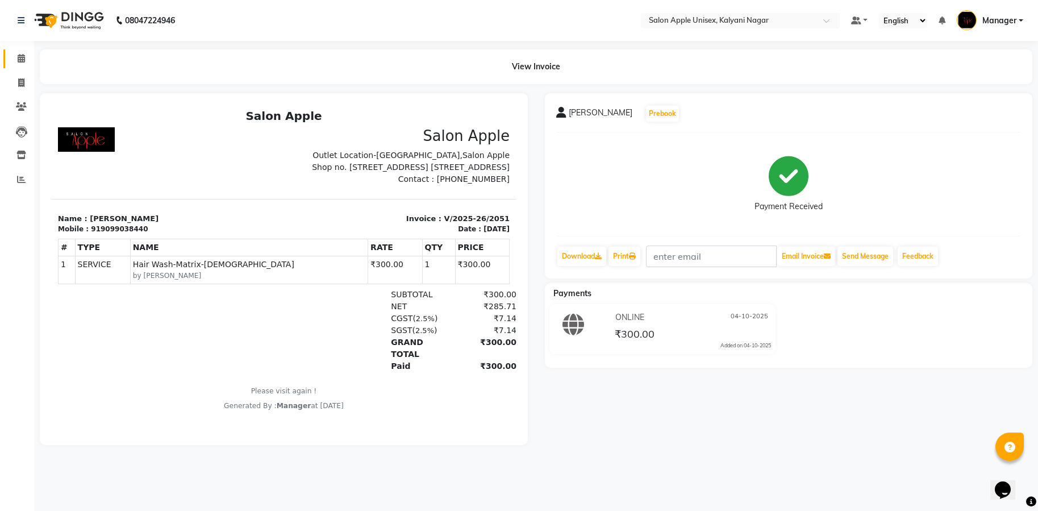
click at [15, 68] on li "Calendar" at bounding box center [17, 59] width 34 height 24
click at [16, 63] on span at bounding box center [21, 58] width 20 height 13
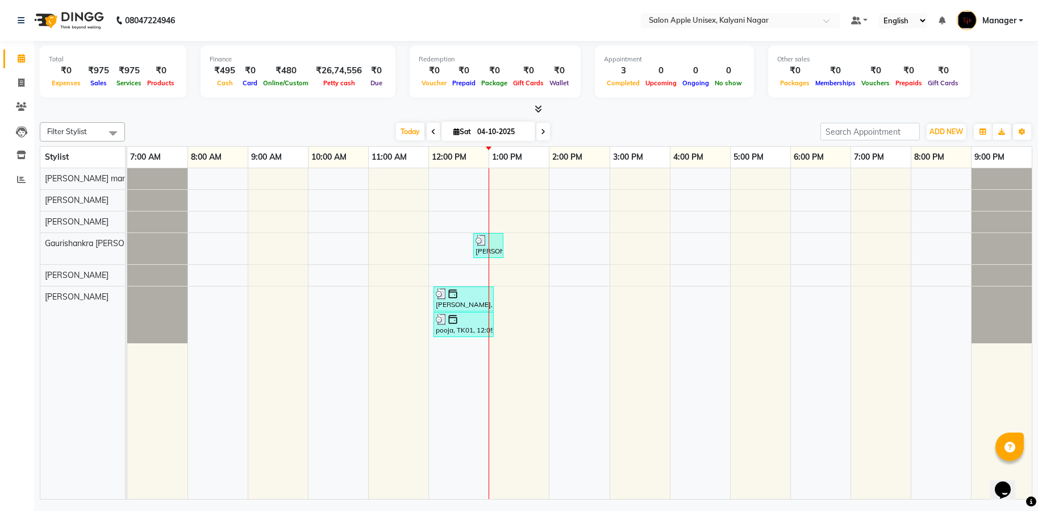
click at [480, 297] on div at bounding box center [464, 293] width 56 height 11
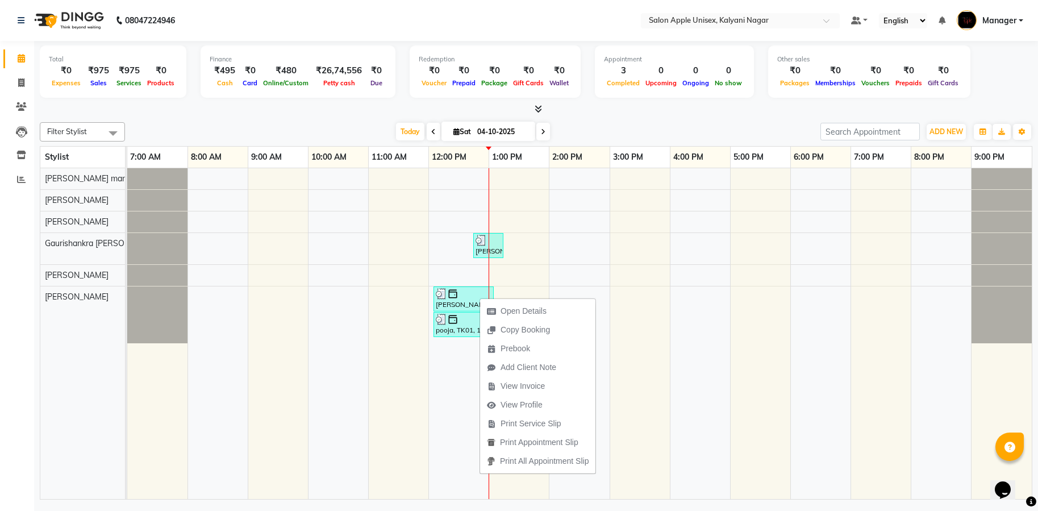
click at [538, 309] on span "Open Details" at bounding box center [524, 311] width 46 height 12
select select "3"
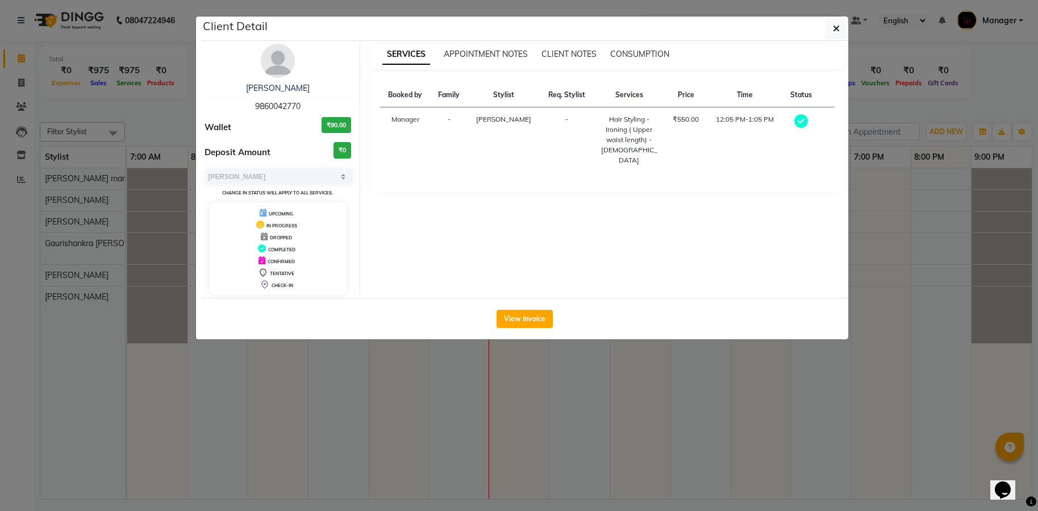
click at [521, 312] on button "View Invoice" at bounding box center [525, 319] width 56 height 18
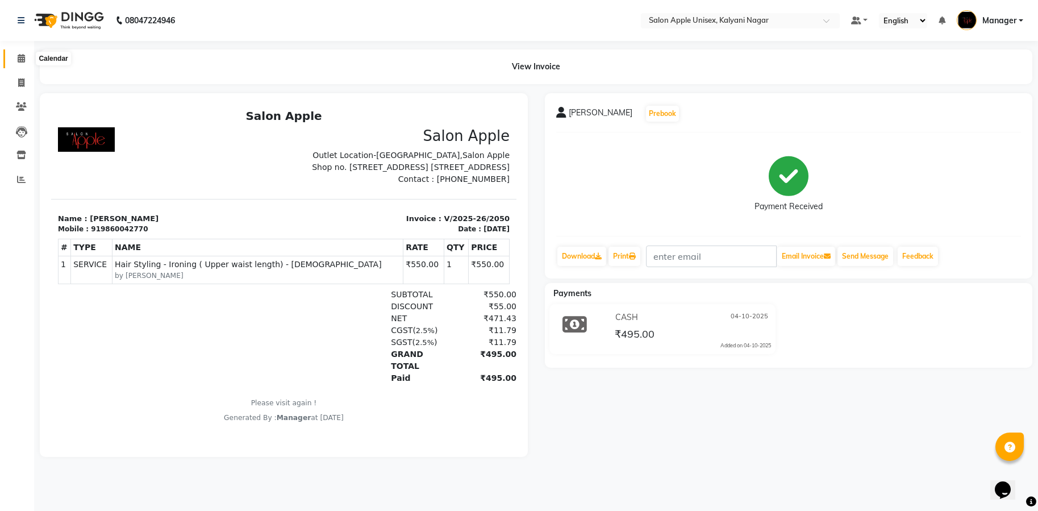
click at [29, 59] on span at bounding box center [21, 58] width 20 height 13
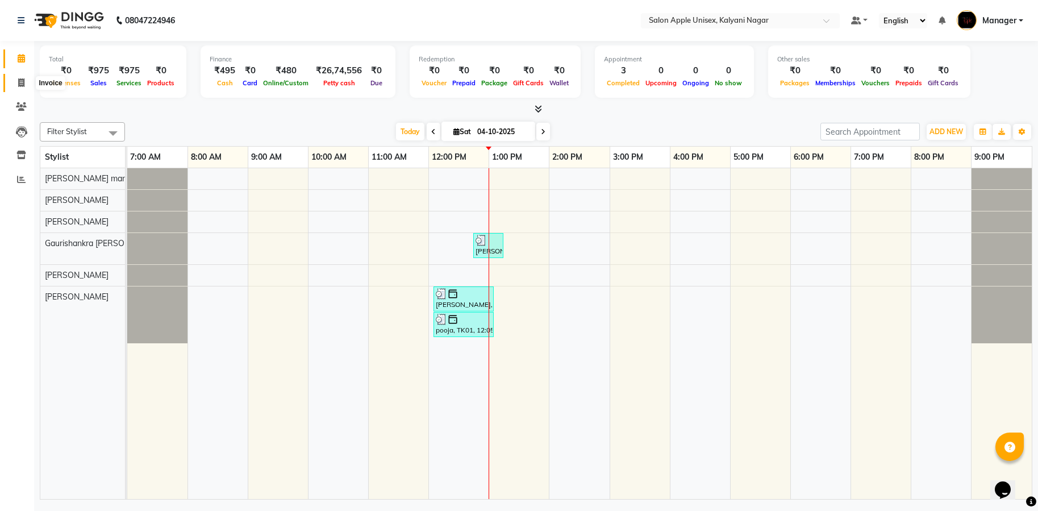
click at [20, 84] on icon at bounding box center [21, 82] width 6 height 9
select select "119"
select select "service"
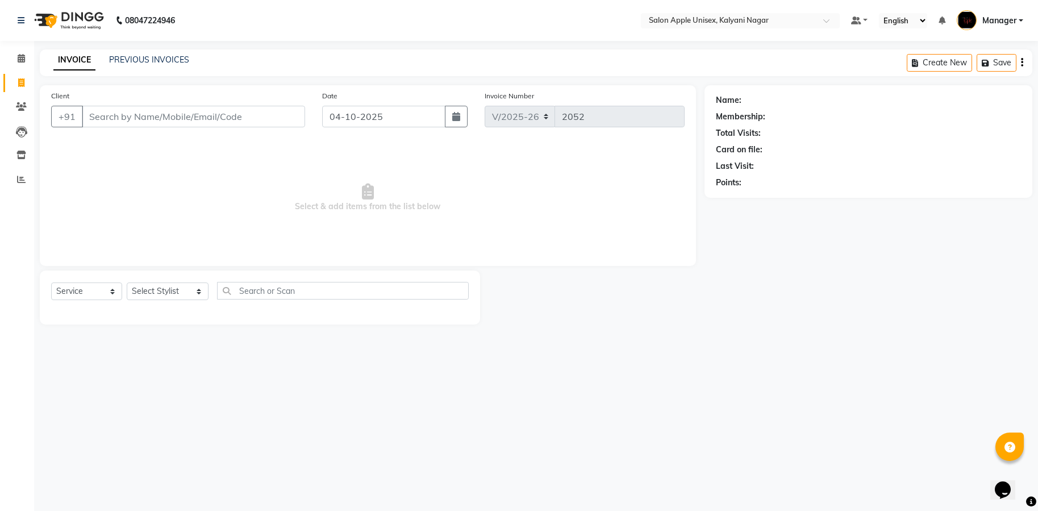
click at [134, 110] on input "Client" at bounding box center [193, 117] width 223 height 22
click at [150, 124] on input "Client" at bounding box center [193, 117] width 223 height 22
click at [117, 119] on input "Client" at bounding box center [193, 117] width 223 height 22
click at [114, 113] on input "Client" at bounding box center [193, 117] width 223 height 22
type input "7057933988"
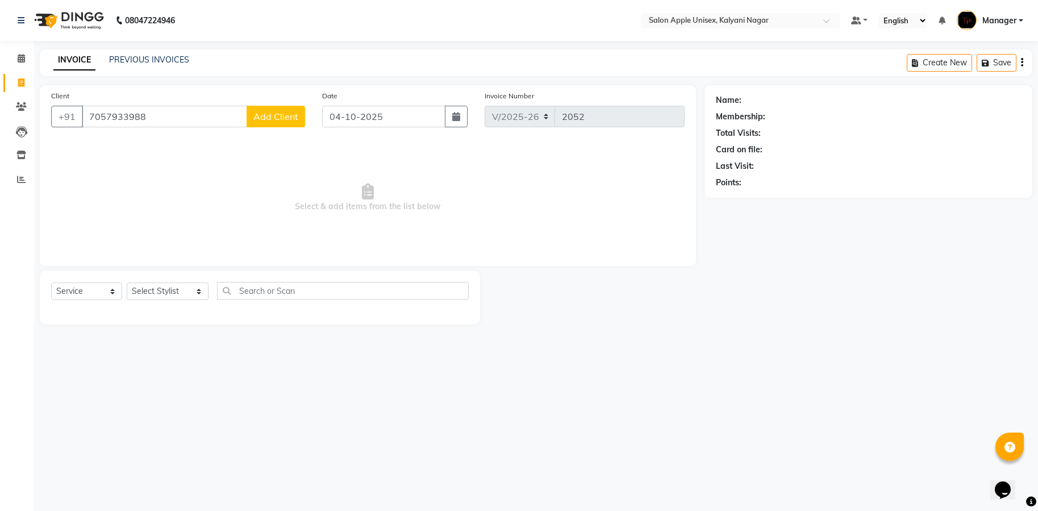
click at [272, 122] on span "Add Client" at bounding box center [276, 116] width 45 height 11
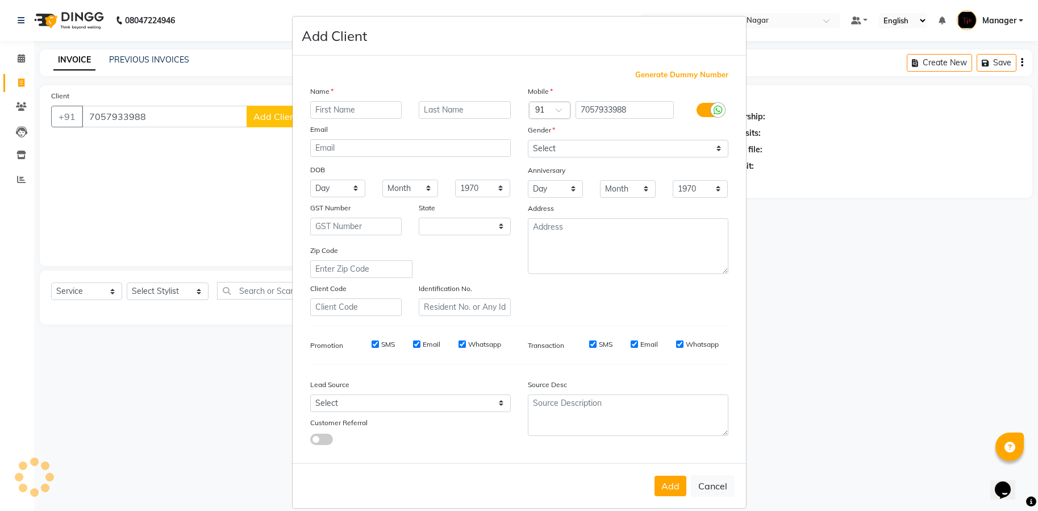
select select "22"
type input "[PERSON_NAME]"
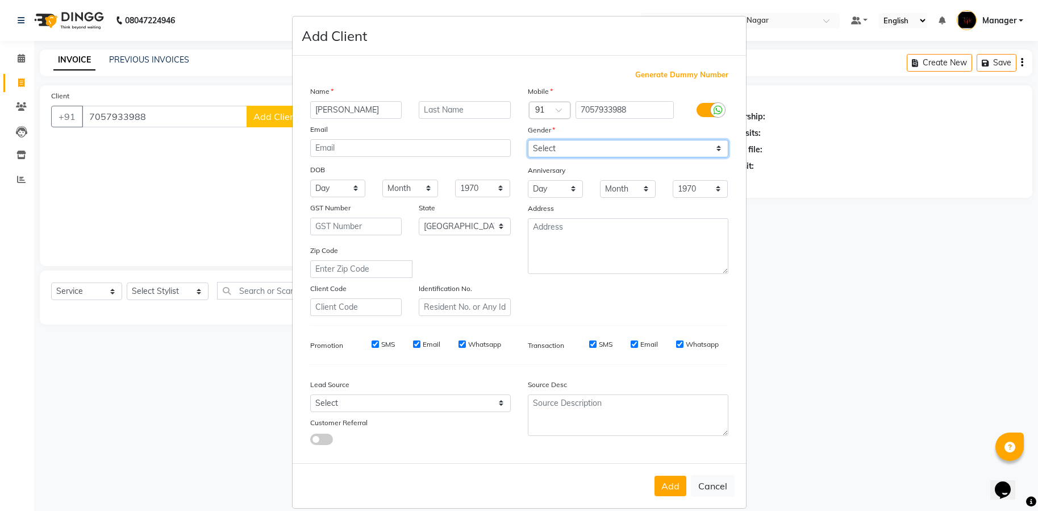
click at [714, 150] on select "Select [DEMOGRAPHIC_DATA] [DEMOGRAPHIC_DATA] Other Prefer Not To Say" at bounding box center [628, 149] width 201 height 18
select select "[DEMOGRAPHIC_DATA]"
click at [528, 140] on select "Select [DEMOGRAPHIC_DATA] [DEMOGRAPHIC_DATA] Other Prefer Not To Say" at bounding box center [628, 149] width 201 height 18
click at [663, 484] on button "Add" at bounding box center [671, 486] width 32 height 20
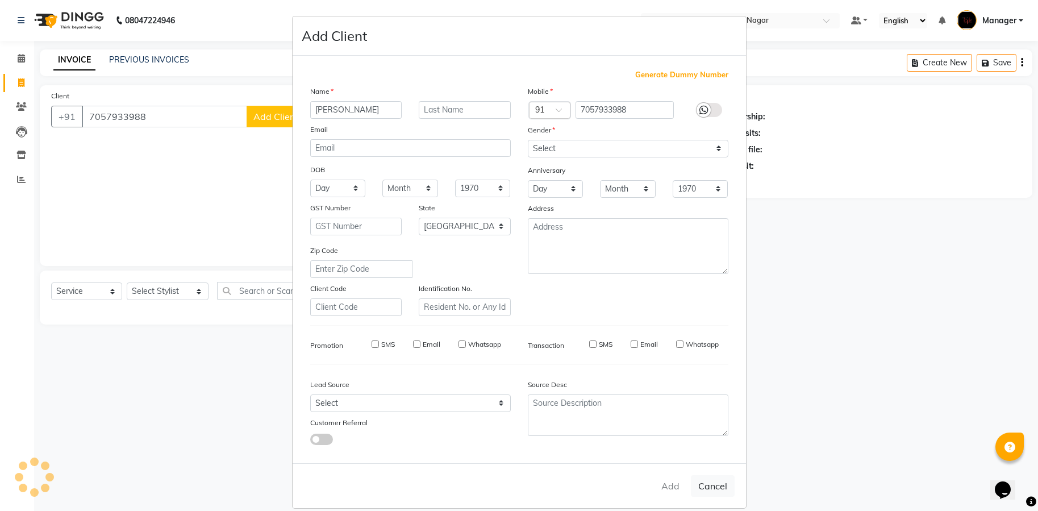
select select
select select "null"
select select
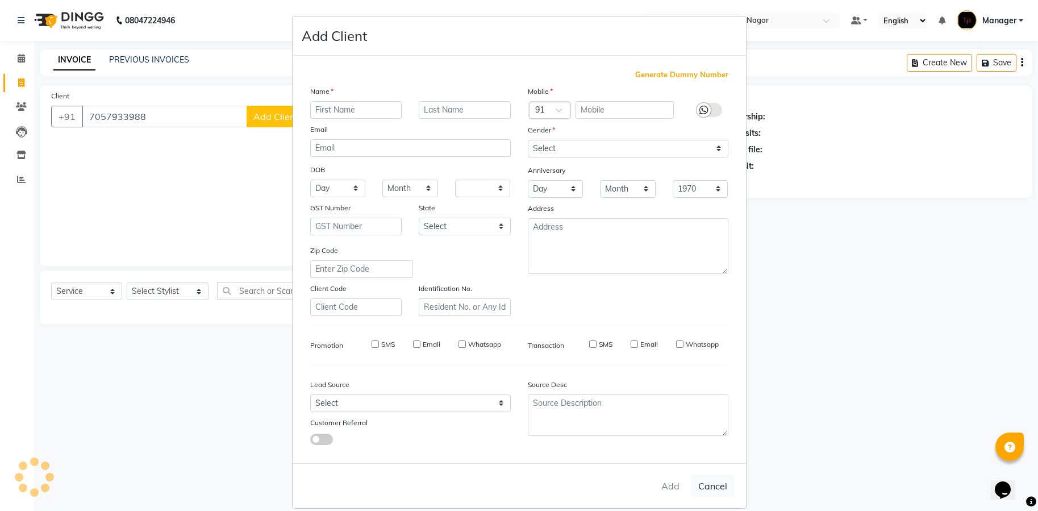
select select
checkbox input "false"
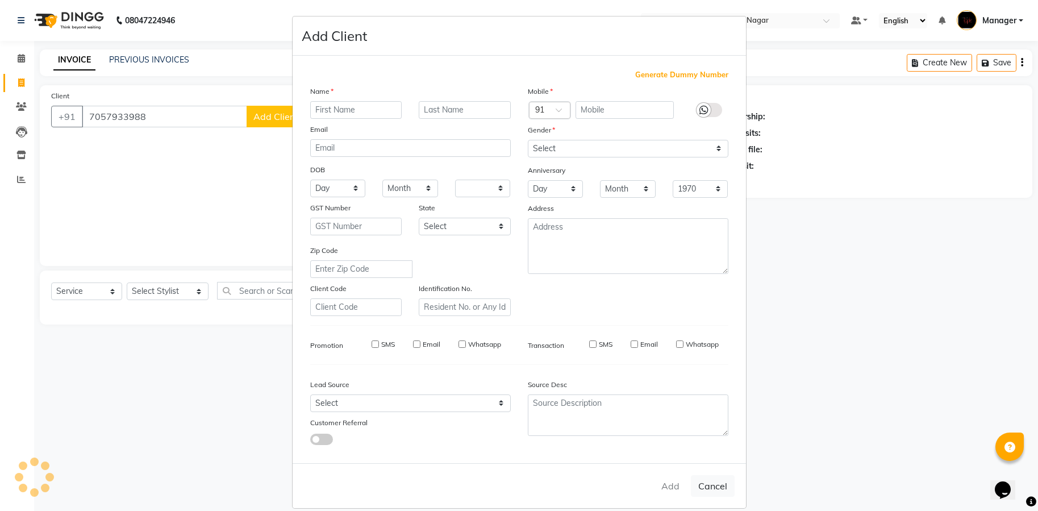
checkbox input "false"
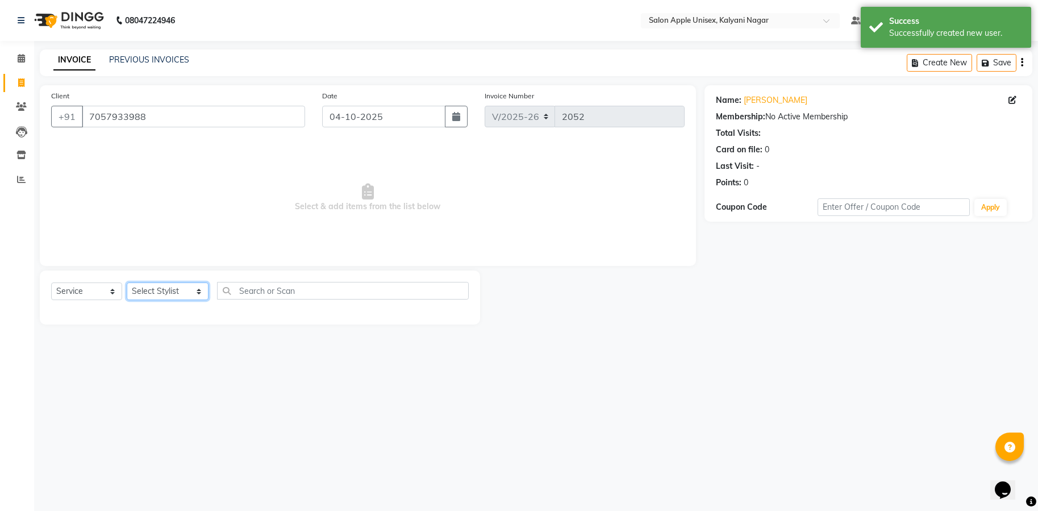
click at [185, 296] on select "Select Stylist [PERSON_NAME] Gaurishankra [PERSON_NAME] (Owner) [PERSON_NAME] M…" at bounding box center [168, 291] width 82 height 18
select select "93409"
click at [127, 282] on select "Select Stylist [PERSON_NAME] Gaurishankra [PERSON_NAME] (Owner) [PERSON_NAME] M…" at bounding box center [168, 291] width 82 height 18
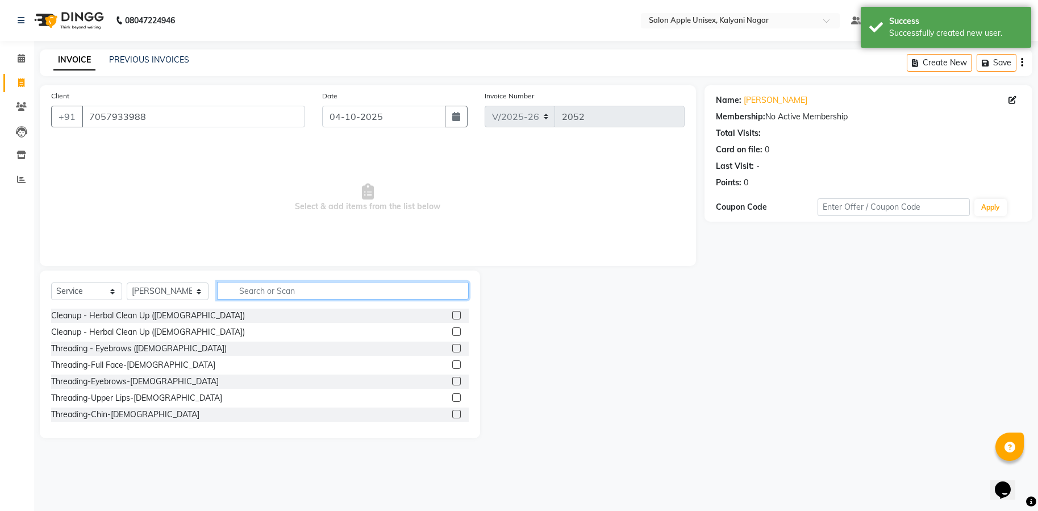
click at [267, 288] on input "text" at bounding box center [343, 291] width 252 height 18
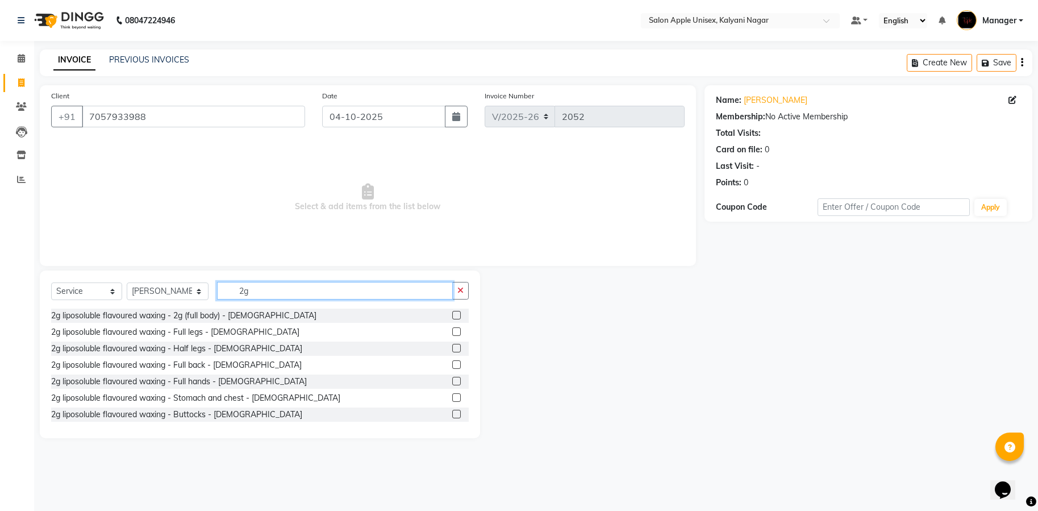
type input "2g"
click at [200, 338] on div "2g liposoluble flavoured waxing - Full legs - [DEMOGRAPHIC_DATA]" at bounding box center [260, 332] width 418 height 14
click at [181, 333] on div "2g liposoluble flavoured waxing - Full legs - [DEMOGRAPHIC_DATA]" at bounding box center [175, 332] width 248 height 12
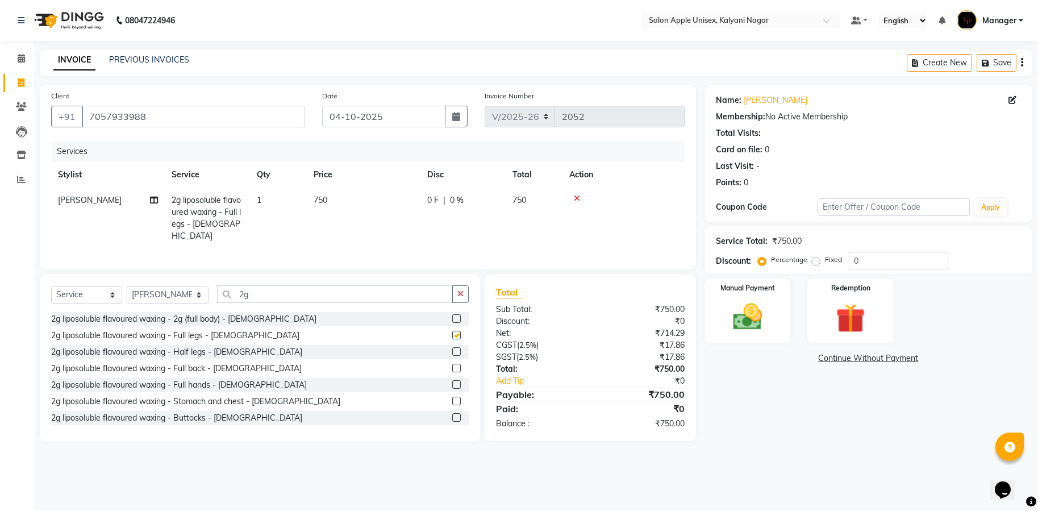
checkbox input "false"
click at [579, 194] on icon at bounding box center [577, 198] width 6 height 8
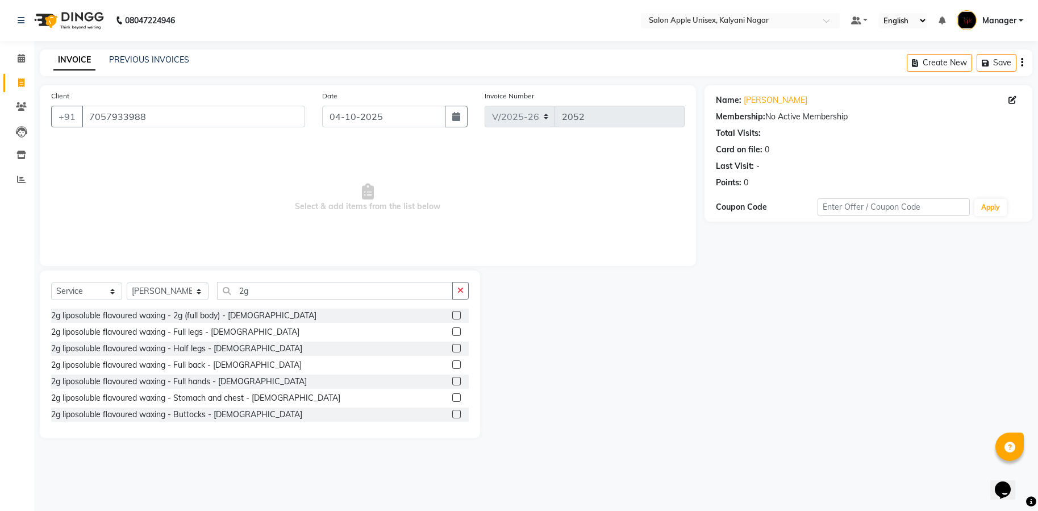
click at [203, 381] on div "2g liposoluble flavoured waxing - Full hands - [DEMOGRAPHIC_DATA]" at bounding box center [179, 382] width 256 height 12
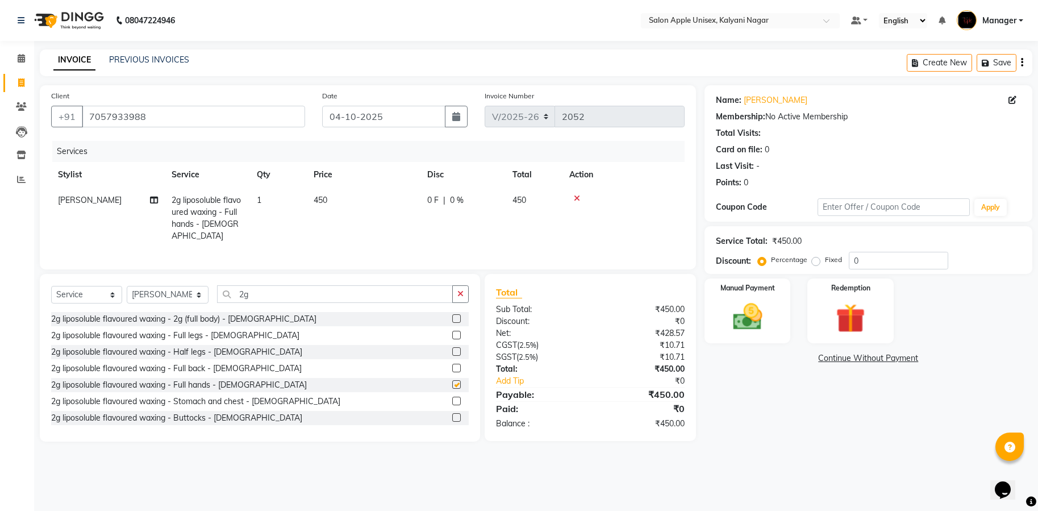
checkbox input "false"
click at [302, 302] on input "2g" at bounding box center [335, 294] width 236 height 18
type input "2"
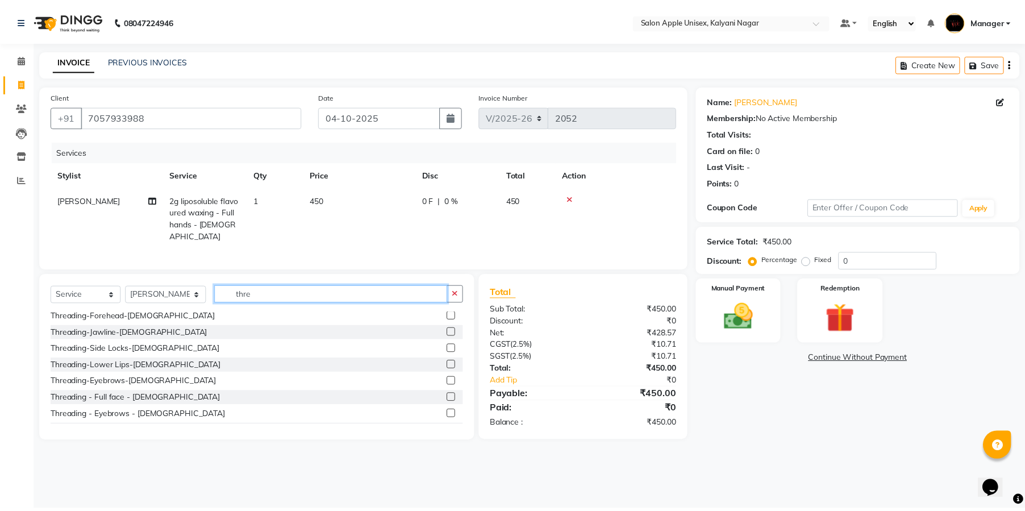
scroll to position [102, 0]
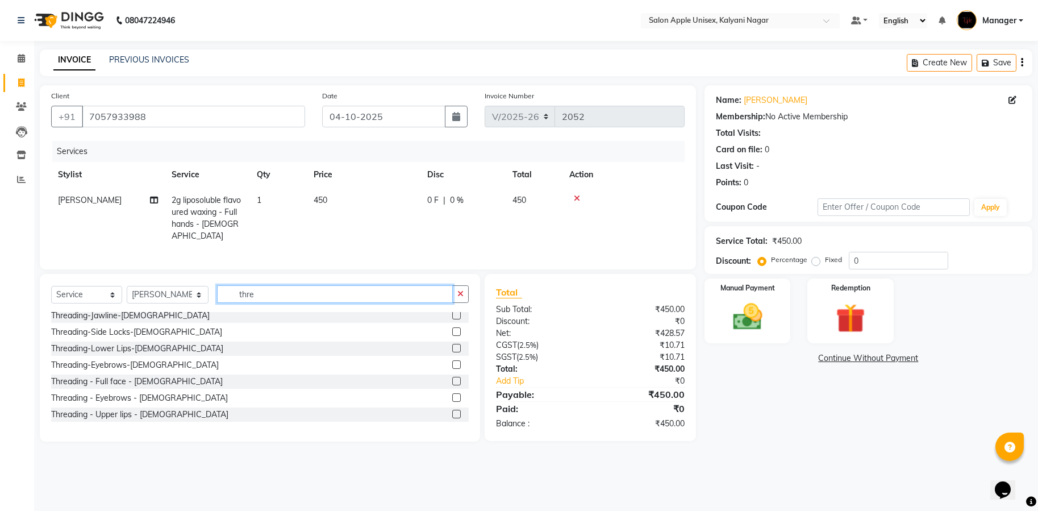
type input "thre"
click at [115, 402] on div "Threading - Eyebrows - [DEMOGRAPHIC_DATA]" at bounding box center [139, 398] width 177 height 12
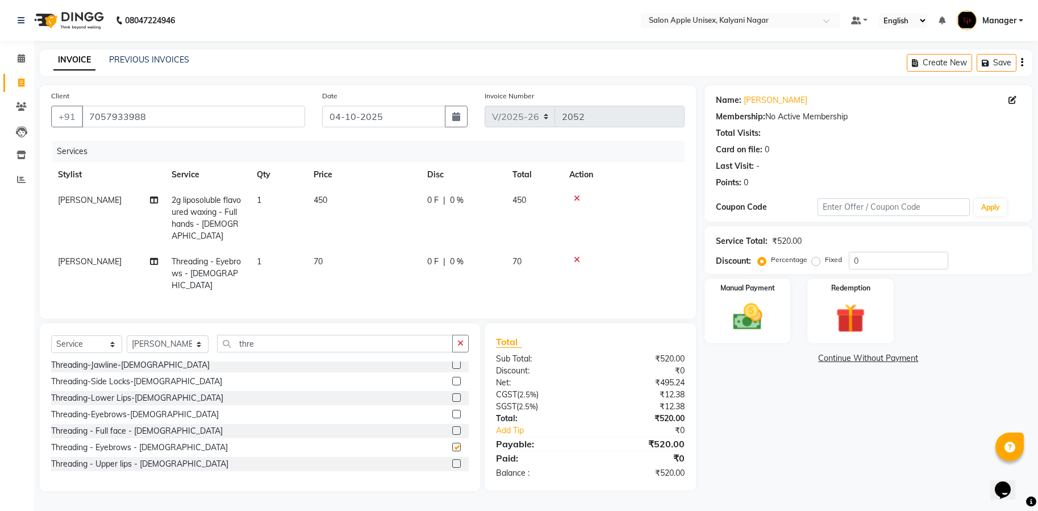
checkbox input "false"
click at [736, 318] on img at bounding box center [748, 317] width 48 height 34
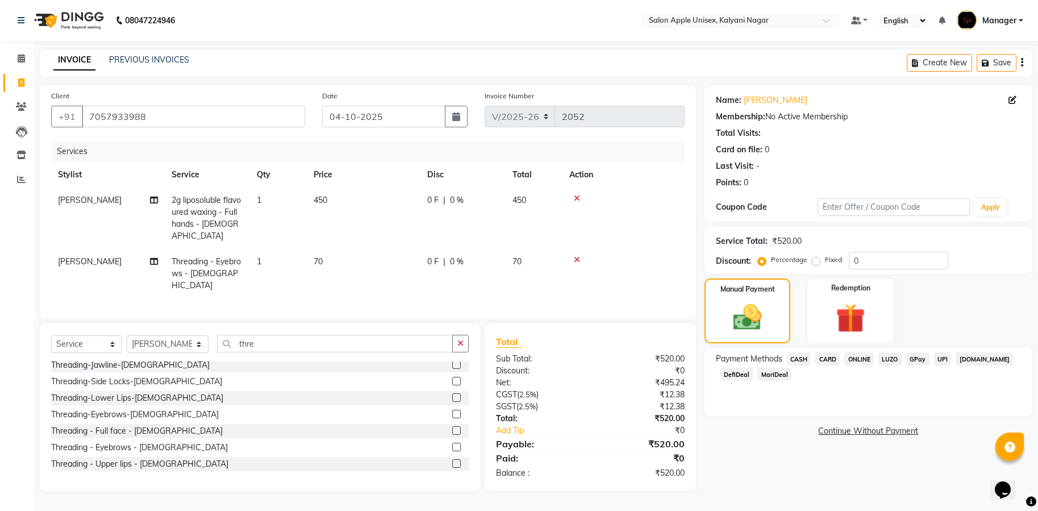
click at [855, 359] on span "ONLINE" at bounding box center [860, 358] width 30 height 13
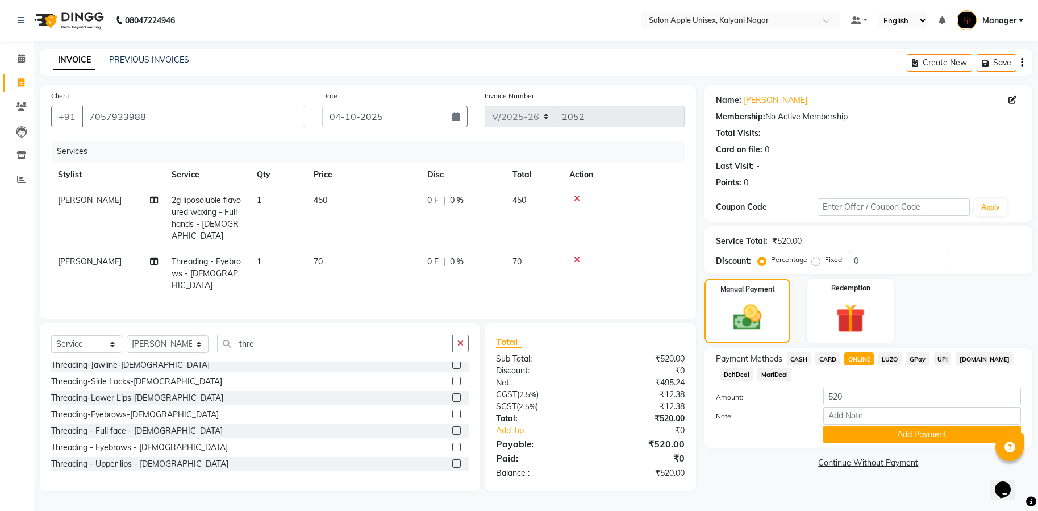
click at [916, 437] on button "Add Payment" at bounding box center [923, 435] width 198 height 18
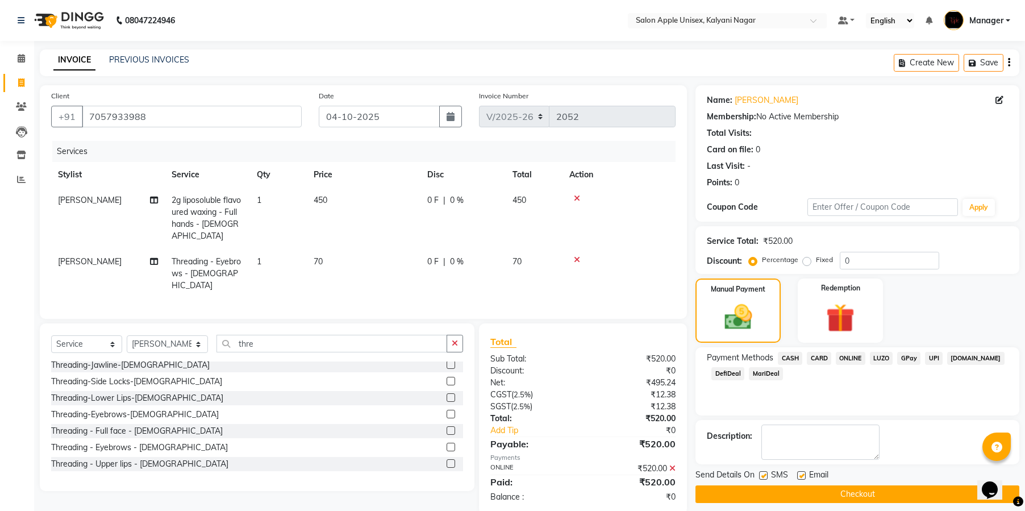
scroll to position [10, 0]
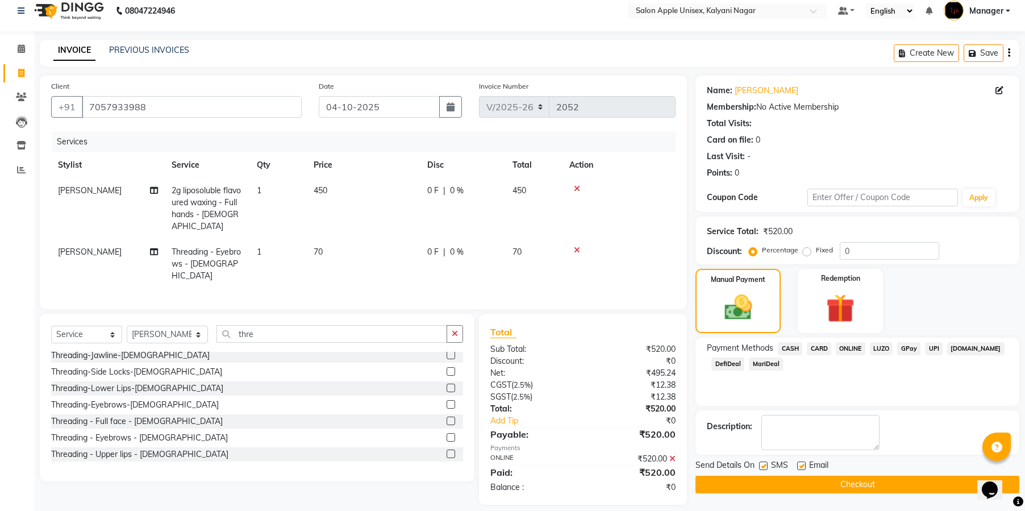
click at [840, 480] on button "Checkout" at bounding box center [858, 485] width 324 height 18
